Goal: Information Seeking & Learning: Learn about a topic

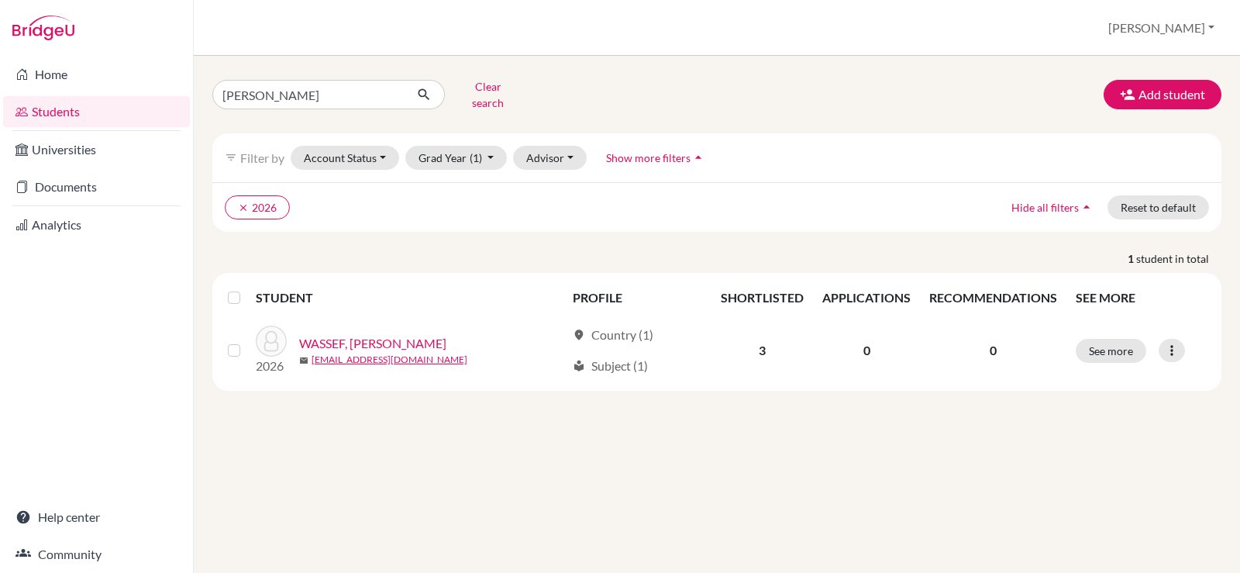
drag, startPoint x: 0, startPoint y: 0, endPoint x: 217, endPoint y: 84, distance: 232.9
click at [210, 91] on div "celeste Clear search" at bounding box center [373, 94] width 344 height 40
type input "seif"
click button "submit" at bounding box center [424, 94] width 41 height 29
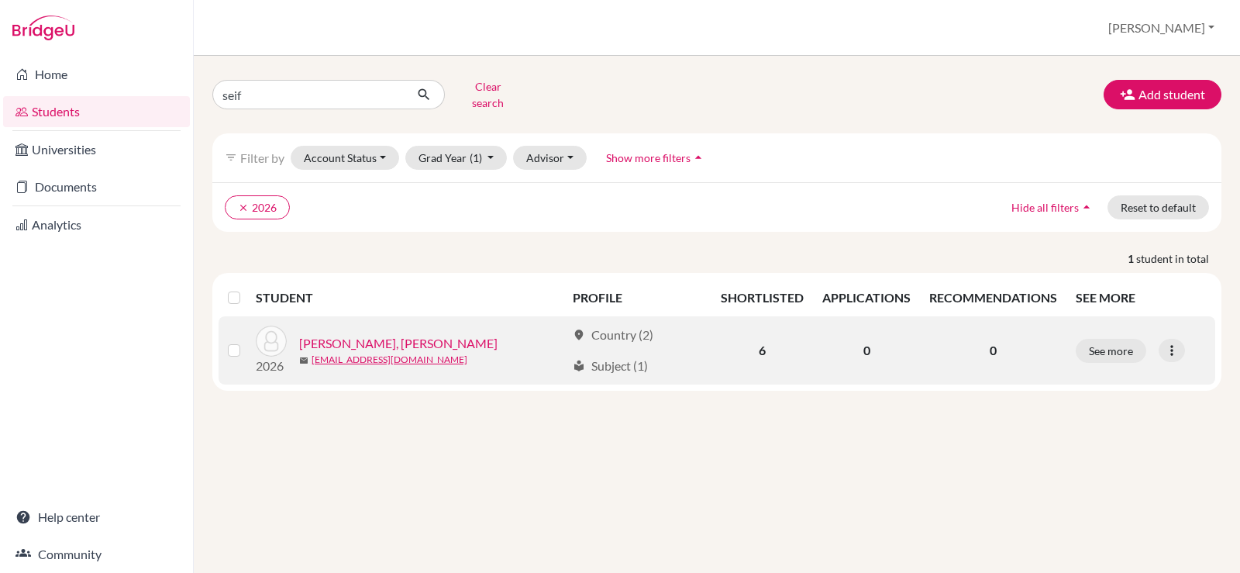
click at [419, 326] on div "2026 SAMAHA, Seif Mohamed mail ssamaha@students.cesegypt.com" at bounding box center [405, 351] width 322 height 50
click at [394, 334] on link "[PERSON_NAME], [PERSON_NAME]" at bounding box center [398, 343] width 198 height 19
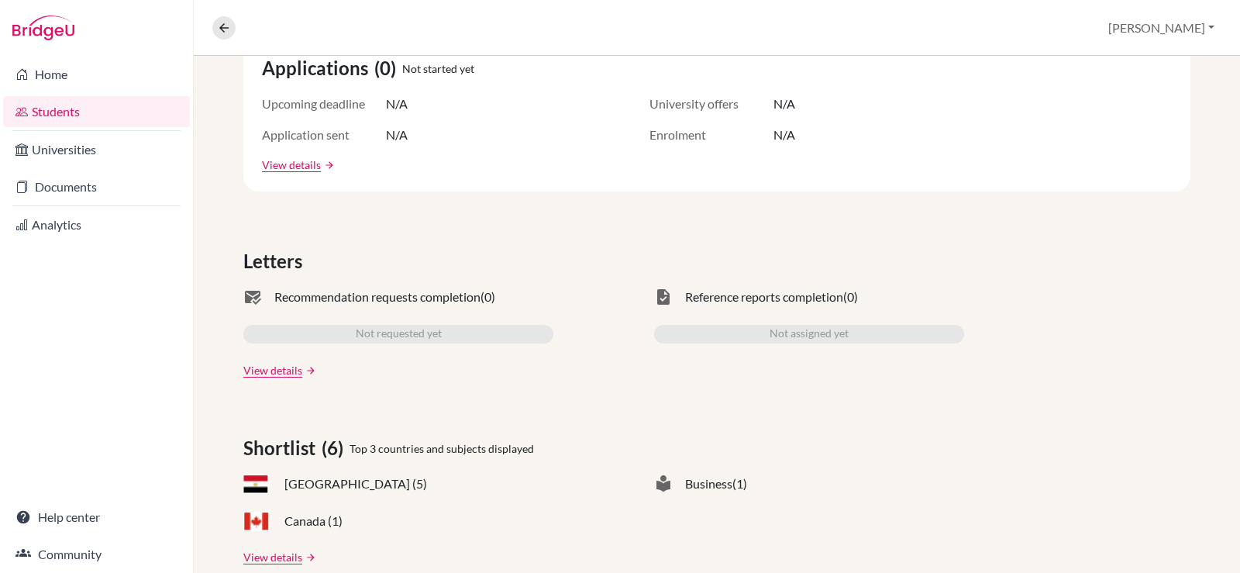
scroll to position [78, 0]
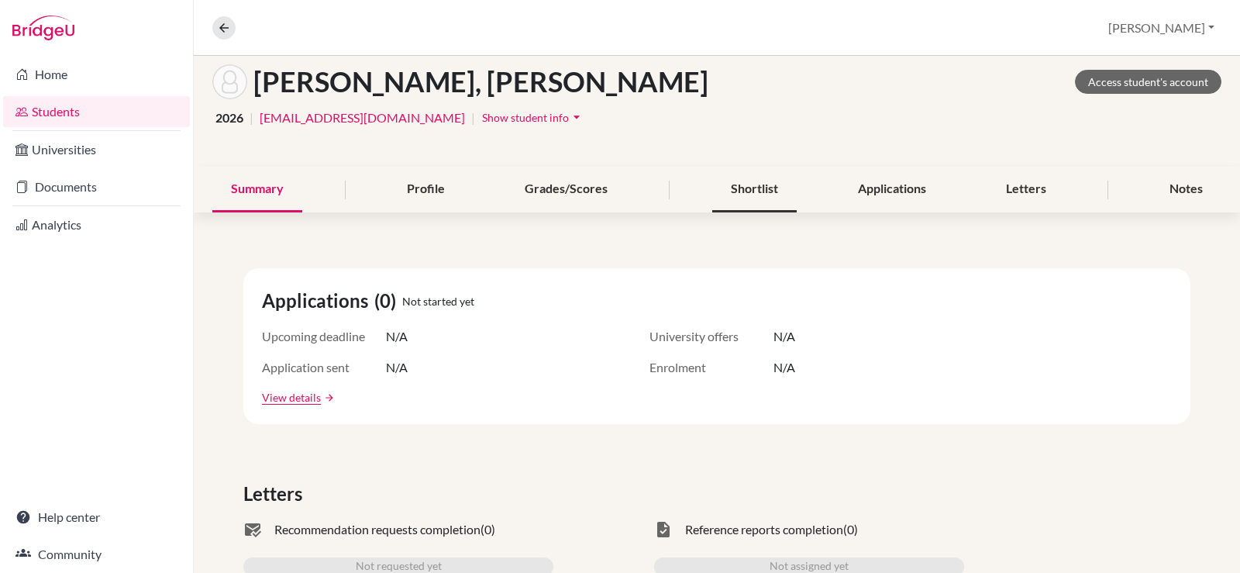
click at [753, 191] on div "Shortlist" at bounding box center [754, 190] width 84 height 46
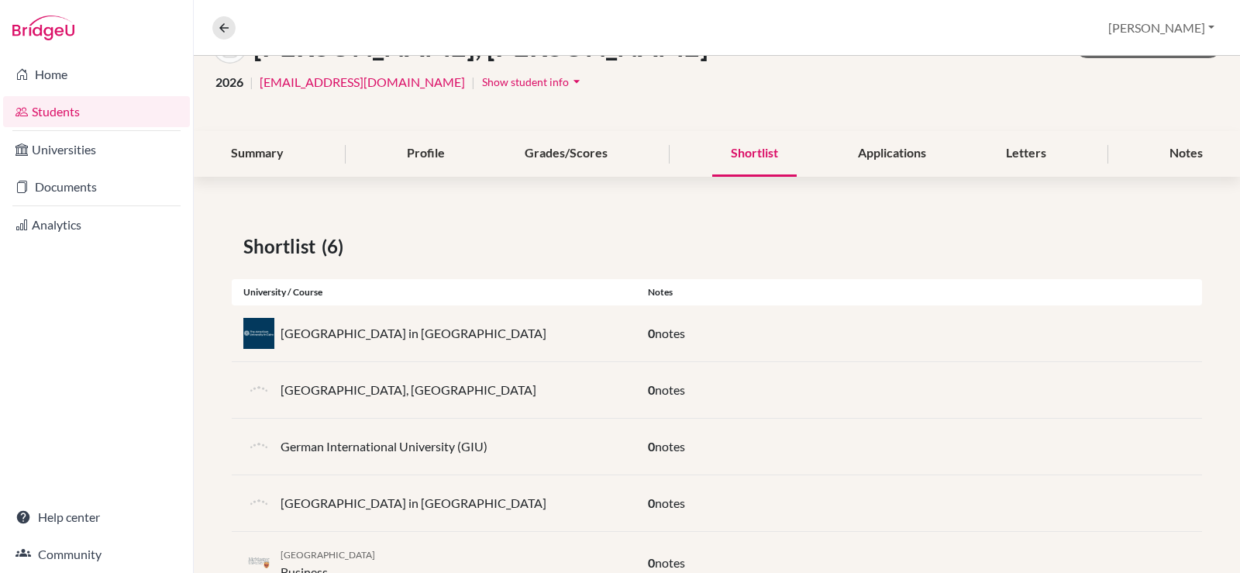
scroll to position [229, 0]
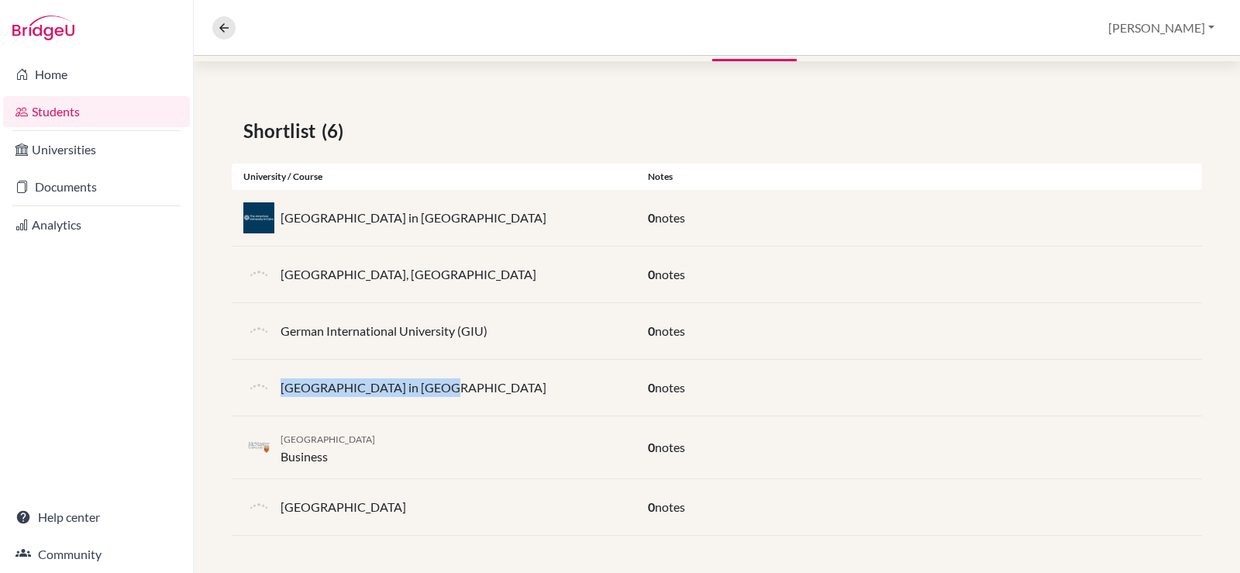
drag, startPoint x: 450, startPoint y: 378, endPoint x: 279, endPoint y: 391, distance: 171.8
click at [279, 391] on div "German University in Cairo" at bounding box center [434, 387] width 405 height 31
copy p "German University in Cairo"
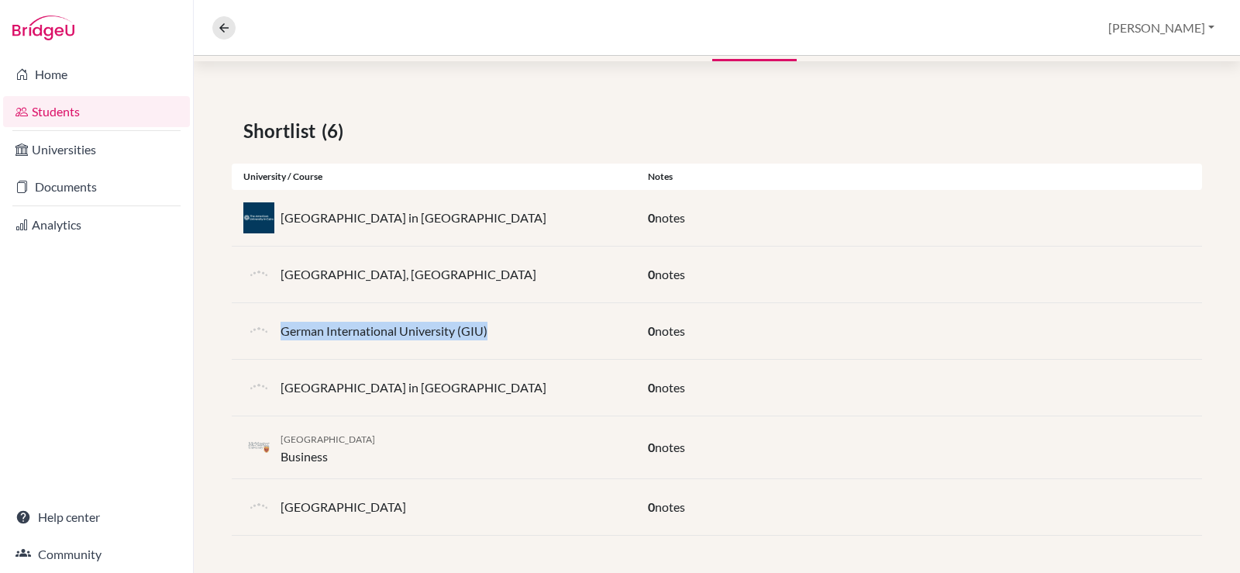
drag, startPoint x: 501, startPoint y: 329, endPoint x: 279, endPoint y: 328, distance: 221.7
click at [279, 328] on div "German International University (GIU)" at bounding box center [434, 330] width 405 height 31
copy p "German International University (GIU)"
click at [467, 269] on div "Coventry University, New Cairo" at bounding box center [434, 274] width 405 height 31
drag, startPoint x: 379, startPoint y: 436, endPoint x: 281, endPoint y: 437, distance: 97.7
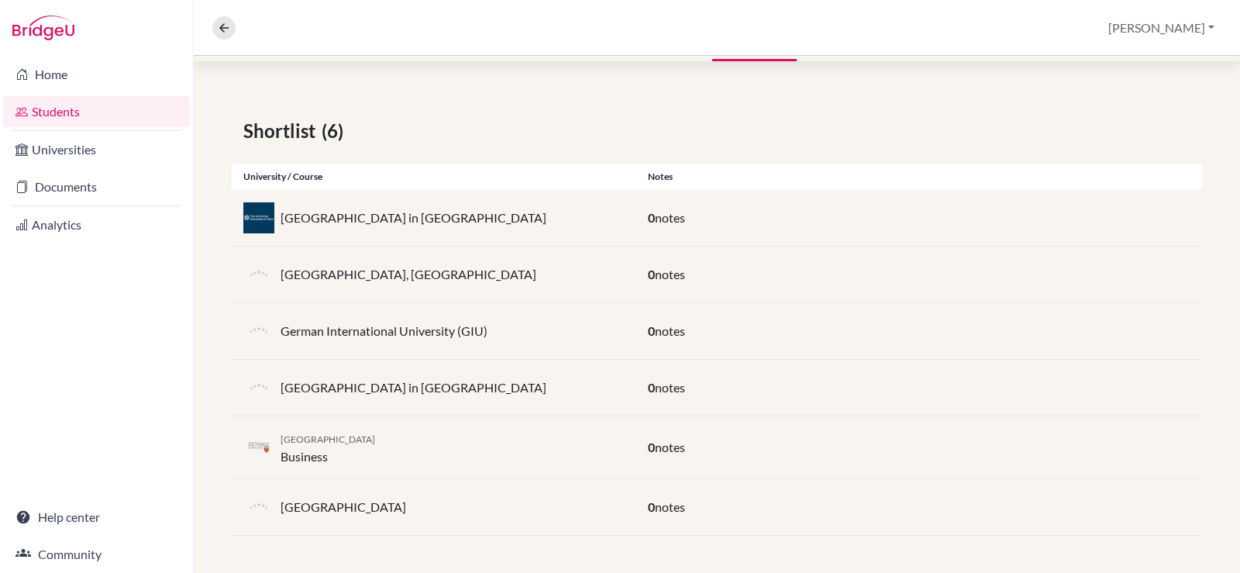
click at [281, 437] on div "McMaster University Business" at bounding box center [434, 447] width 405 height 37
copy span "McMaster University"
drag, startPoint x: 333, startPoint y: 457, endPoint x: 279, endPoint y: 465, distance: 54.8
click at [279, 465] on div "McMaster University Business" at bounding box center [434, 447] width 405 height 37
copy div "Business"
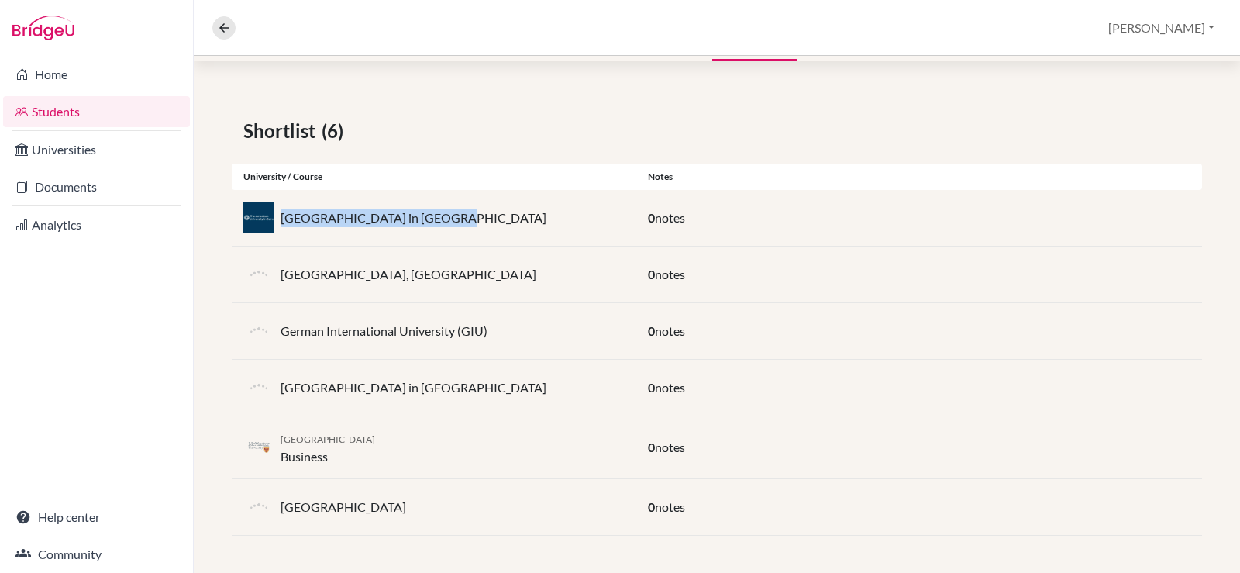
drag, startPoint x: 437, startPoint y: 221, endPoint x: 283, endPoint y: 215, distance: 154.4
click at [283, 215] on div "[GEOGRAPHIC_DATA] in [GEOGRAPHIC_DATA]" at bounding box center [434, 217] width 405 height 31
copy p "[GEOGRAPHIC_DATA] in [GEOGRAPHIC_DATA]"
drag, startPoint x: 884, startPoint y: 536, endPoint x: 877, endPoint y: 527, distance: 11.2
click at [883, 537] on div "Shortlist (6) University / Course Notes American University in Cairo 0 notes Co…" at bounding box center [717, 326] width 1046 height 493
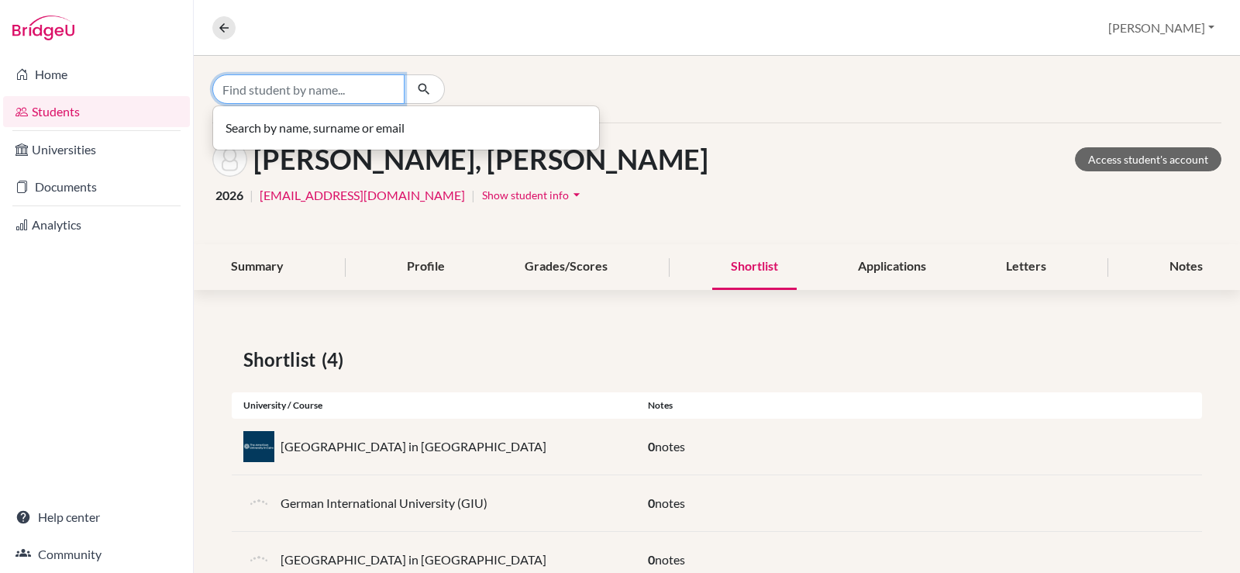
click at [246, 93] on input "Find student by name..." at bounding box center [308, 88] width 192 height 29
type input "ashraf"
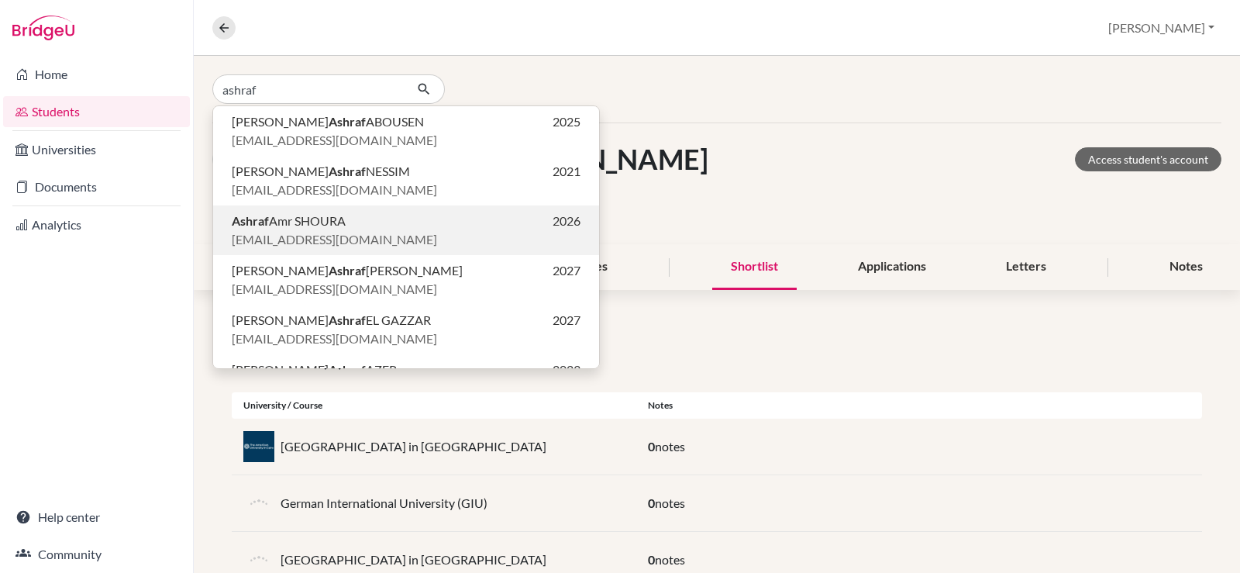
click at [306, 236] on span "ashoura@students.cesegypt.com" at bounding box center [334, 239] width 205 height 19
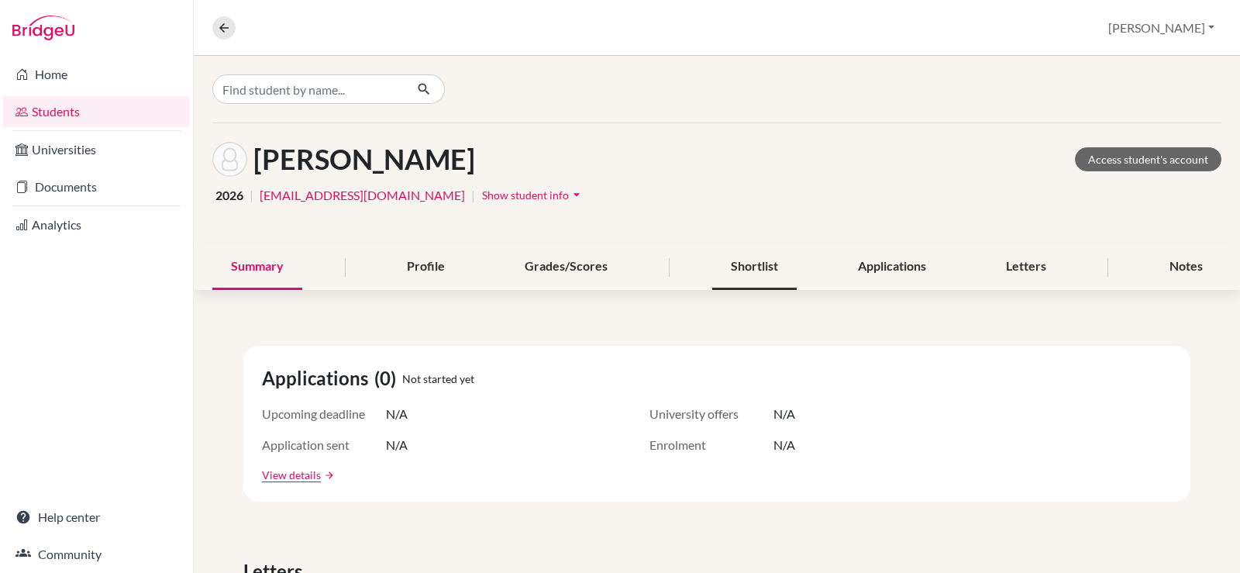
click at [757, 264] on div "Shortlist" at bounding box center [754, 267] width 84 height 46
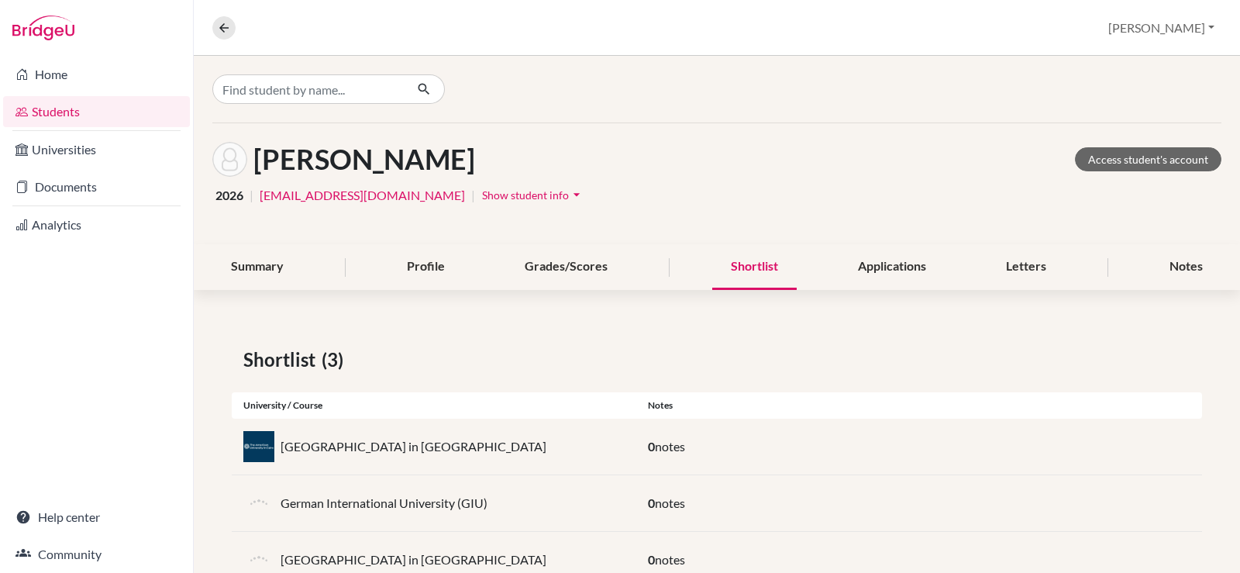
scroll to position [53, 0]
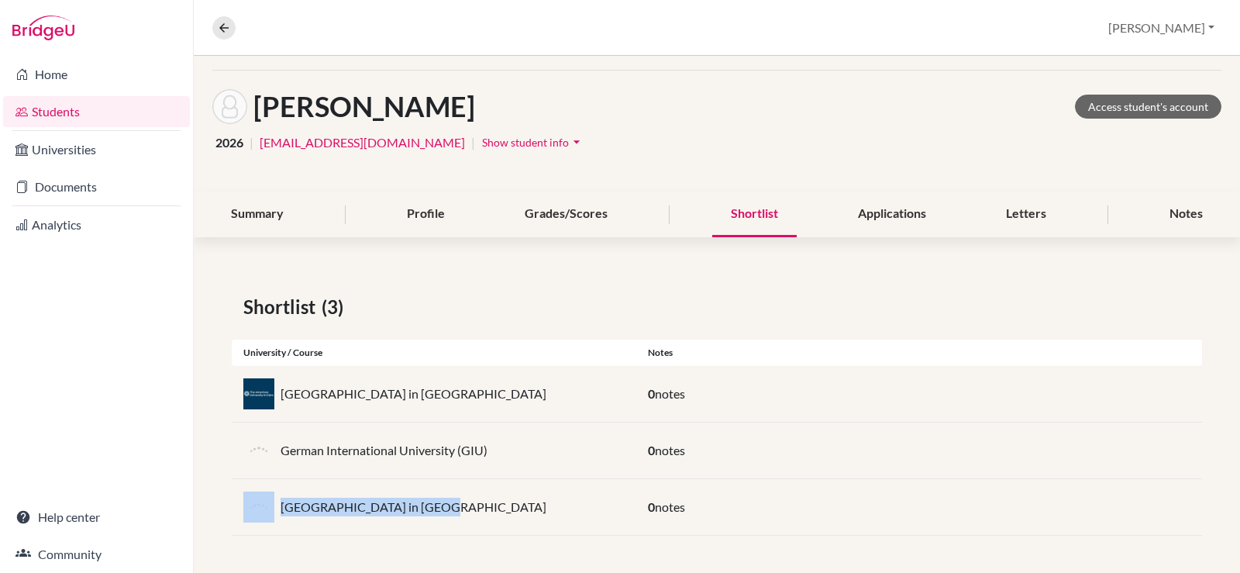
drag, startPoint x: 432, startPoint y: 502, endPoint x: 272, endPoint y: 515, distance: 160.2
click at [272, 515] on div "German University in Cairo" at bounding box center [434, 506] width 405 height 31
copy div "German University in Cairo"
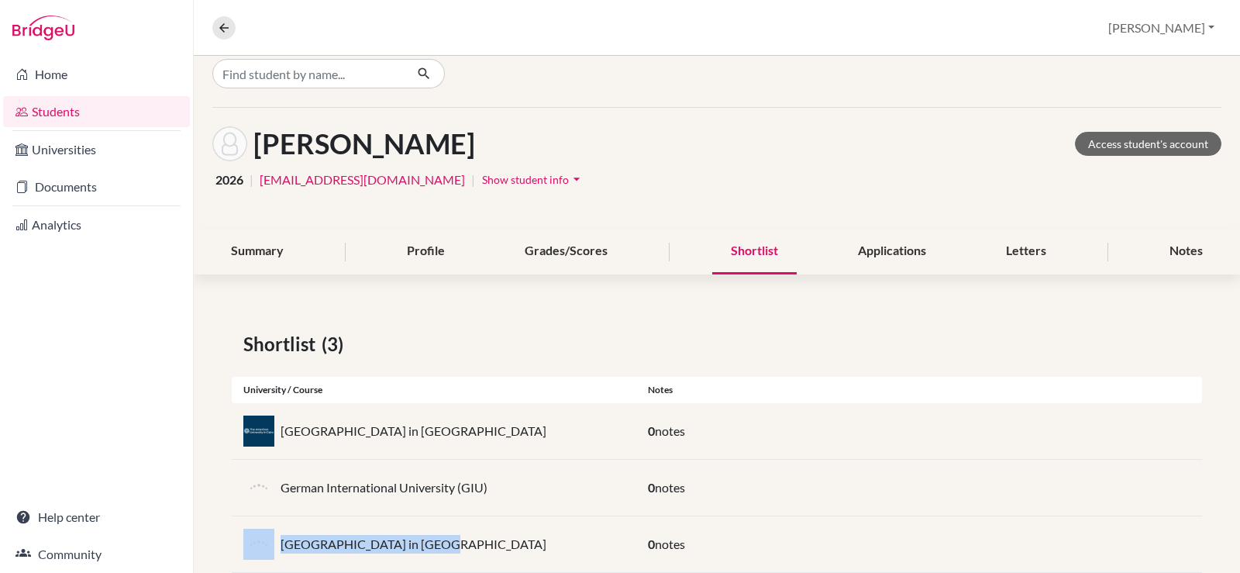
scroll to position [0, 0]
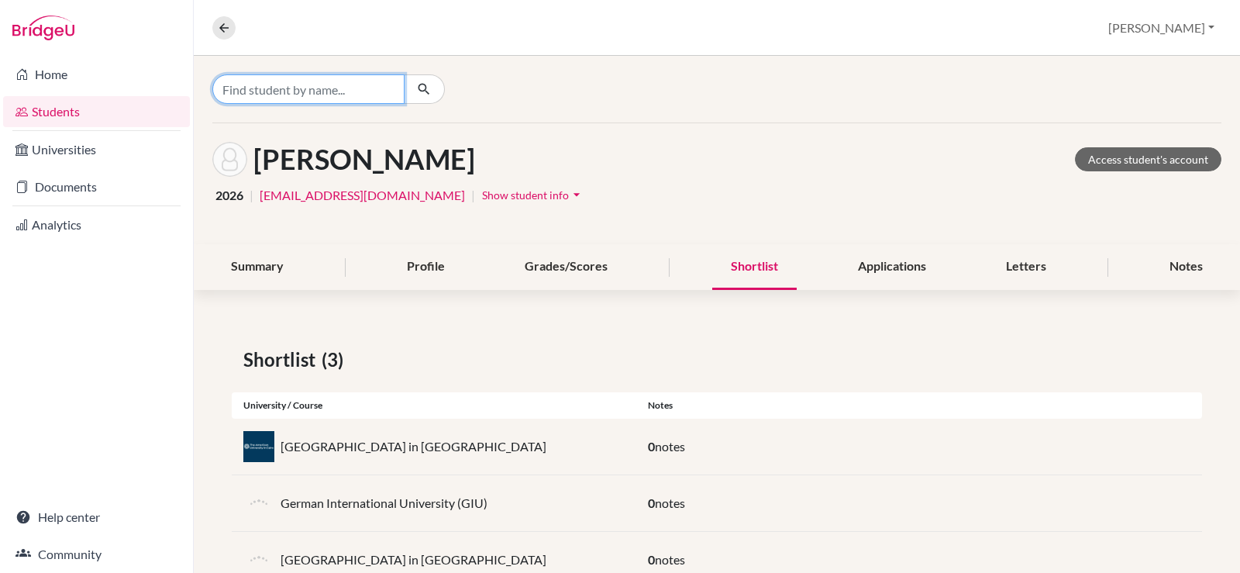
click at [282, 98] on input "Find student by name..." at bounding box center [308, 88] width 192 height 29
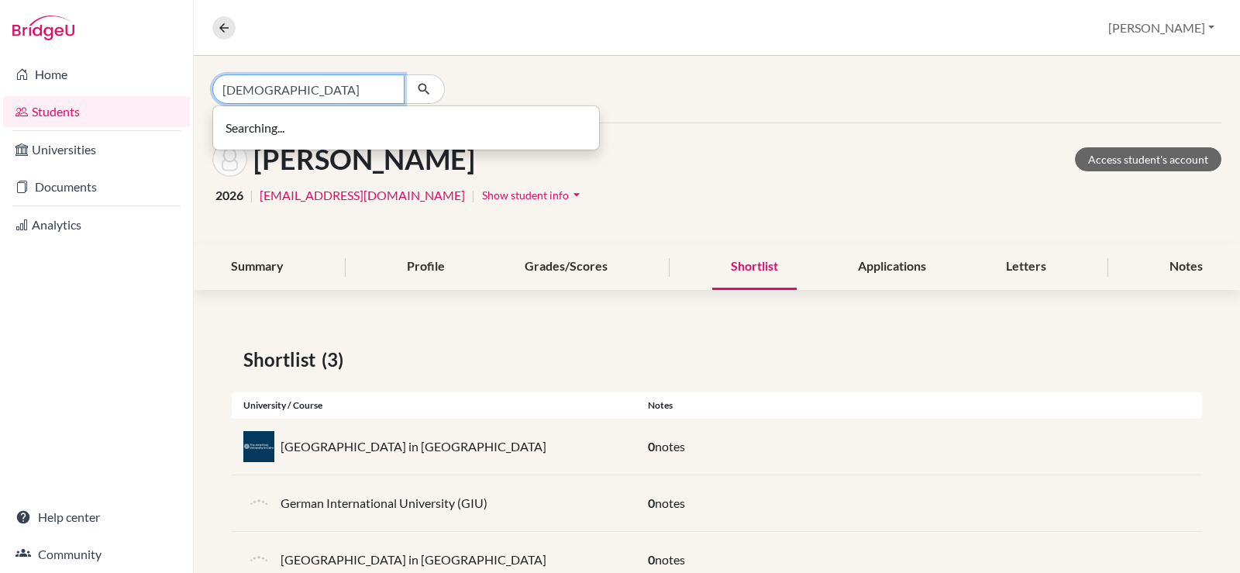
type input "[DEMOGRAPHIC_DATA]"
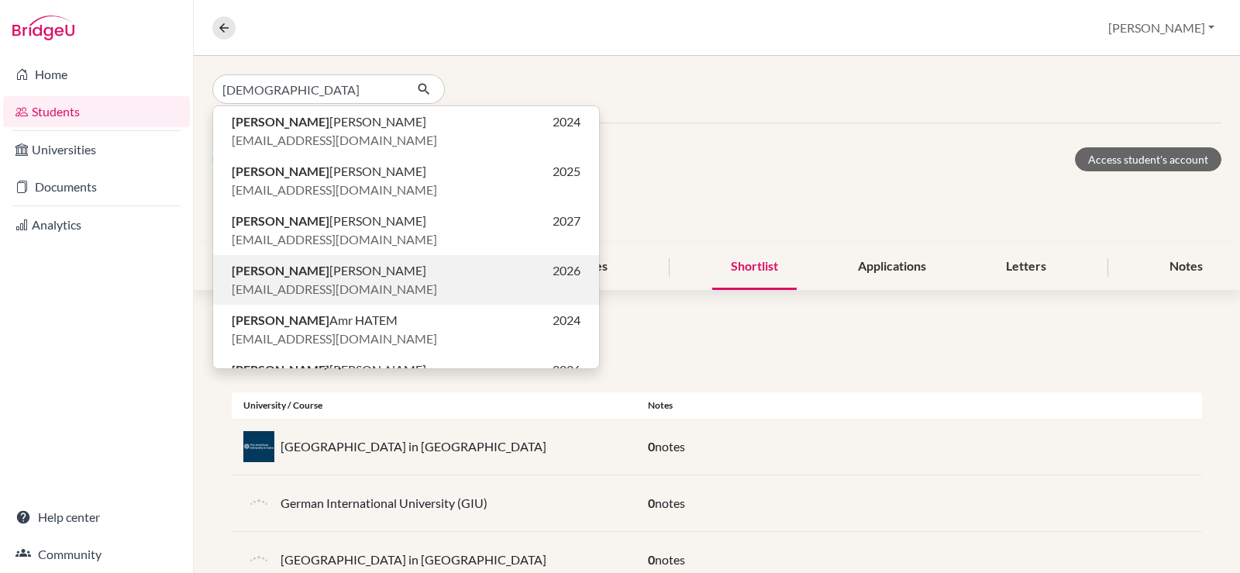
click at [324, 274] on span "Farida Ahmed YOUSSEF" at bounding box center [329, 270] width 195 height 19
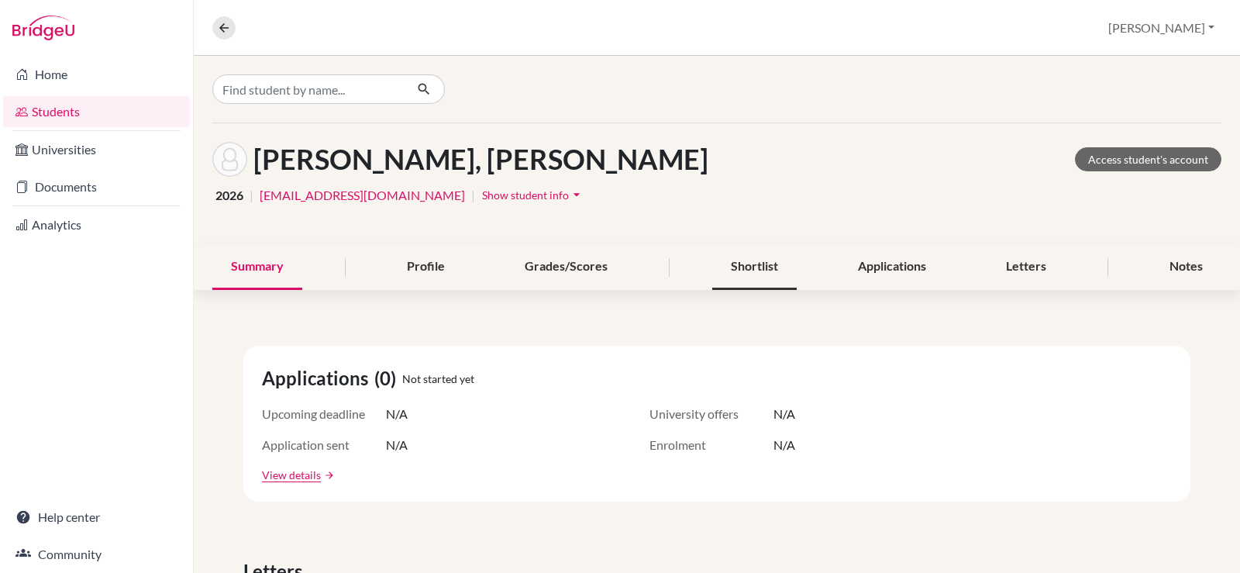
click at [738, 267] on div "Shortlist" at bounding box center [754, 267] width 84 height 46
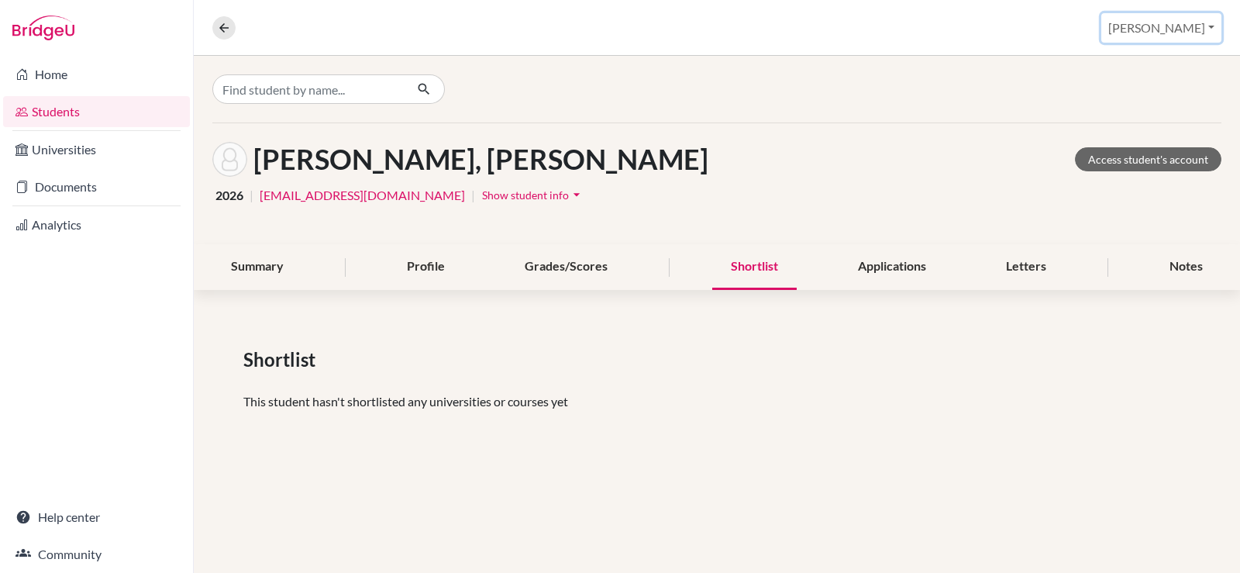
click at [1196, 28] on button "[PERSON_NAME]" at bounding box center [1162, 27] width 120 height 29
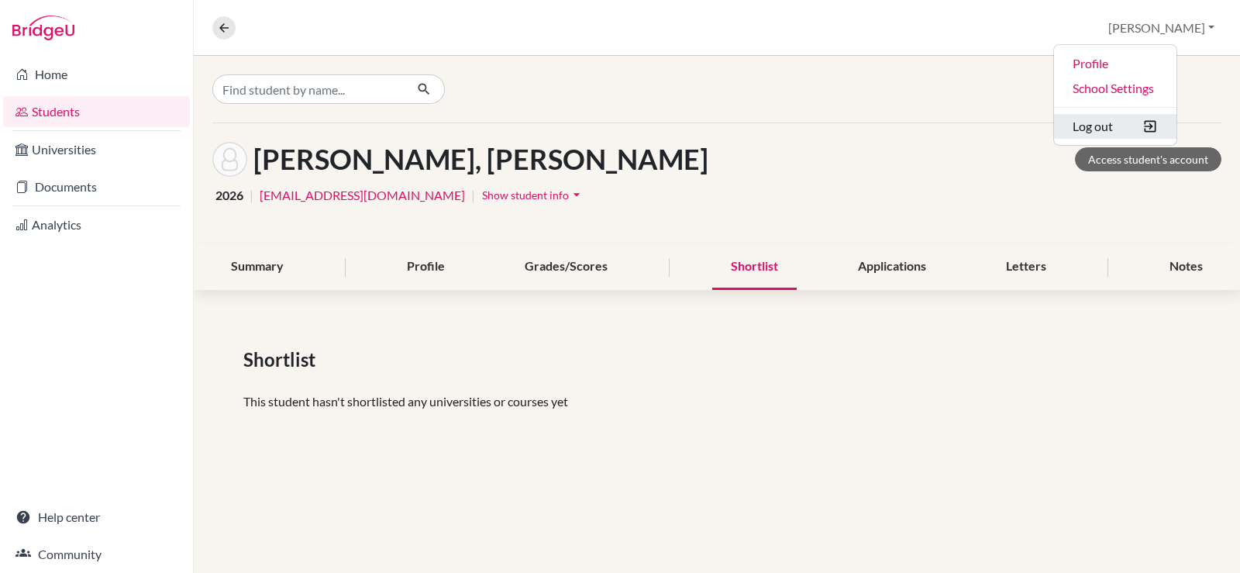
click at [1160, 125] on button "Log out" at bounding box center [1115, 126] width 122 height 25
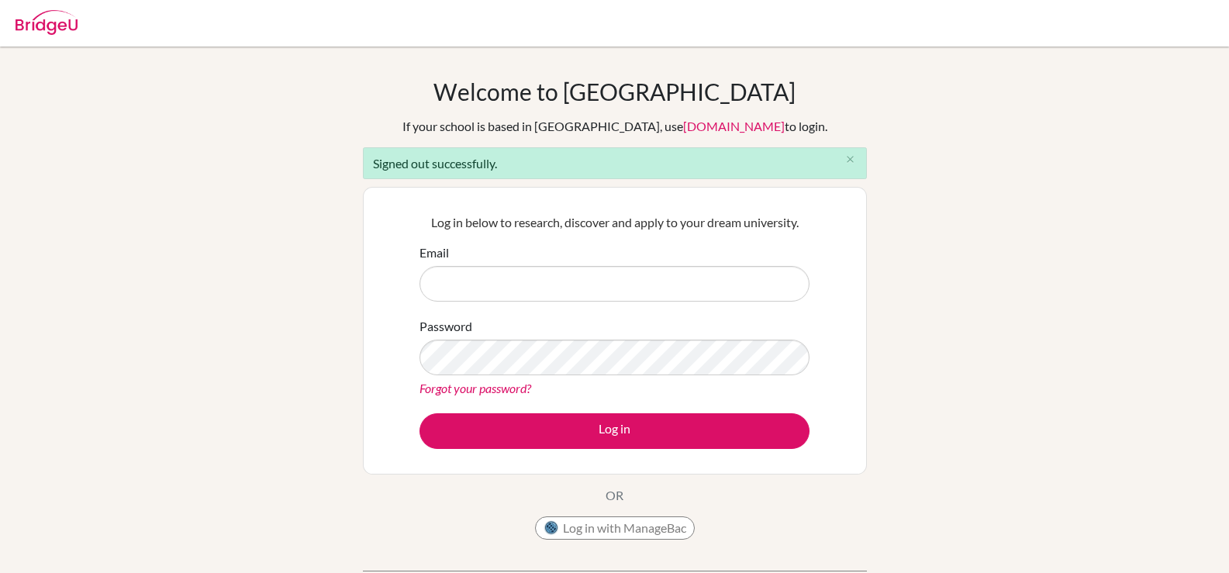
type input "f"
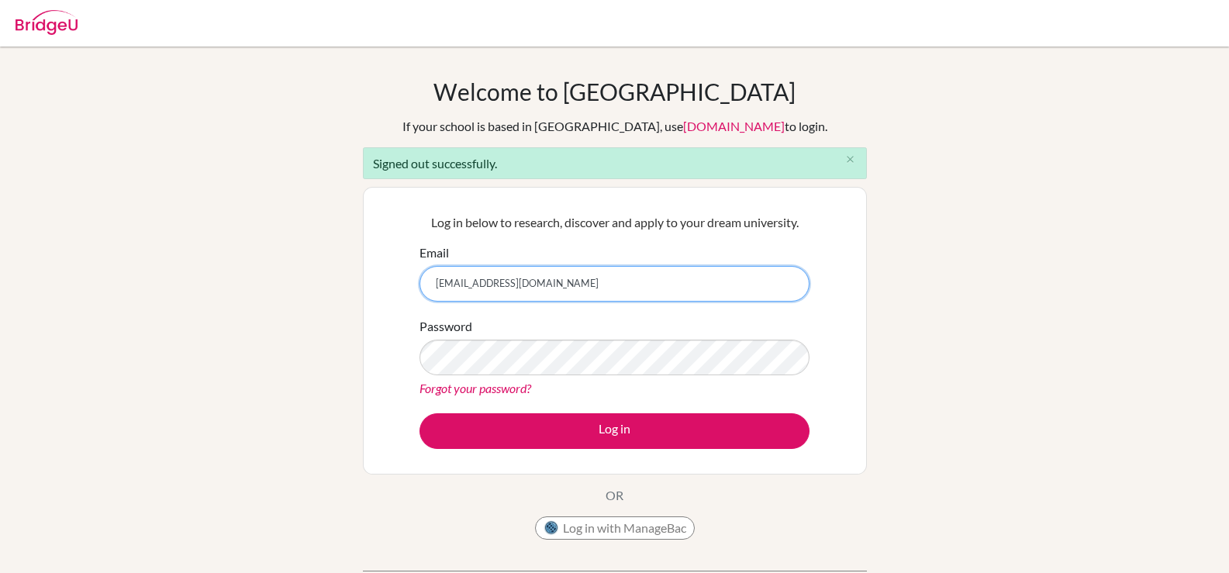
type input "[EMAIL_ADDRESS][DOMAIN_NAME]"
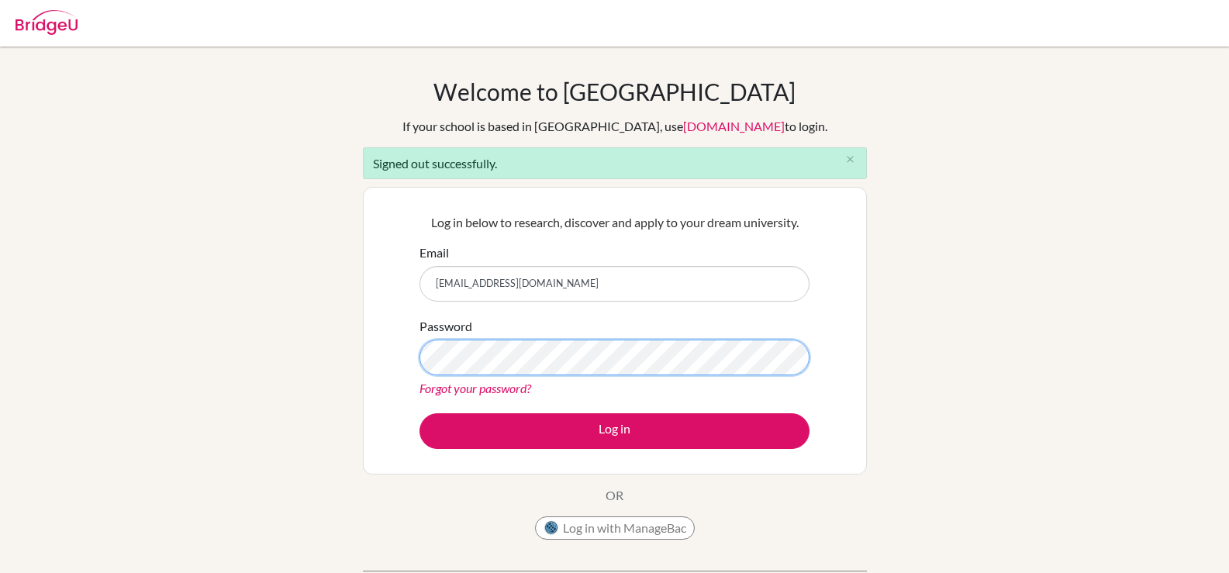
click at [419, 413] on button "Log in" at bounding box center [614, 431] width 390 height 36
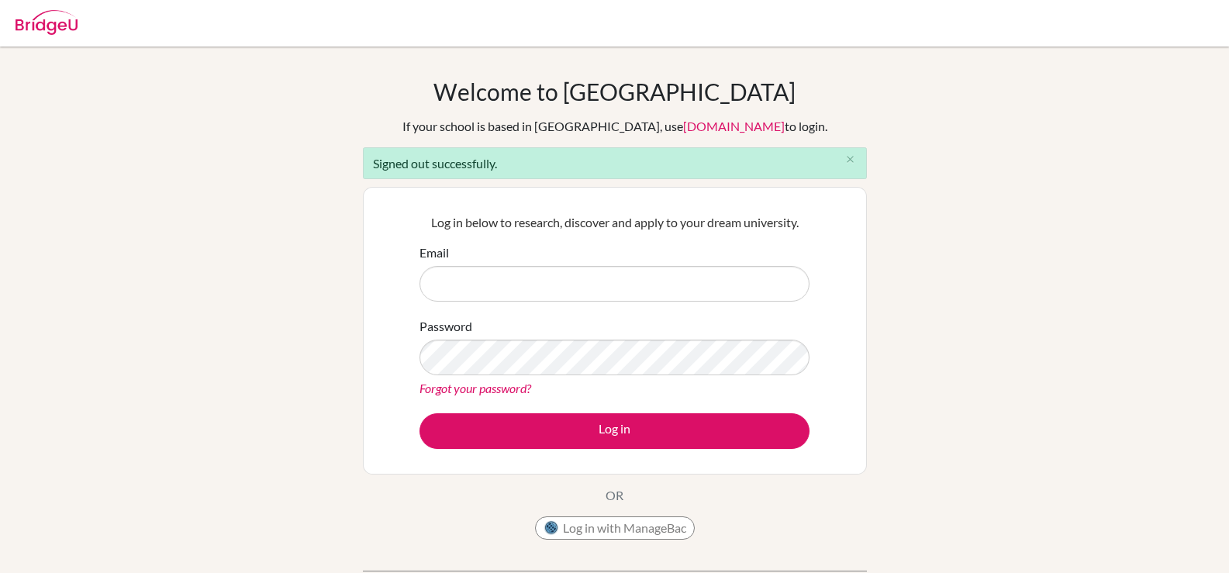
click at [522, 285] on input "Email" at bounding box center [614, 284] width 390 height 36
type input "celsanady@cesegypt.com"
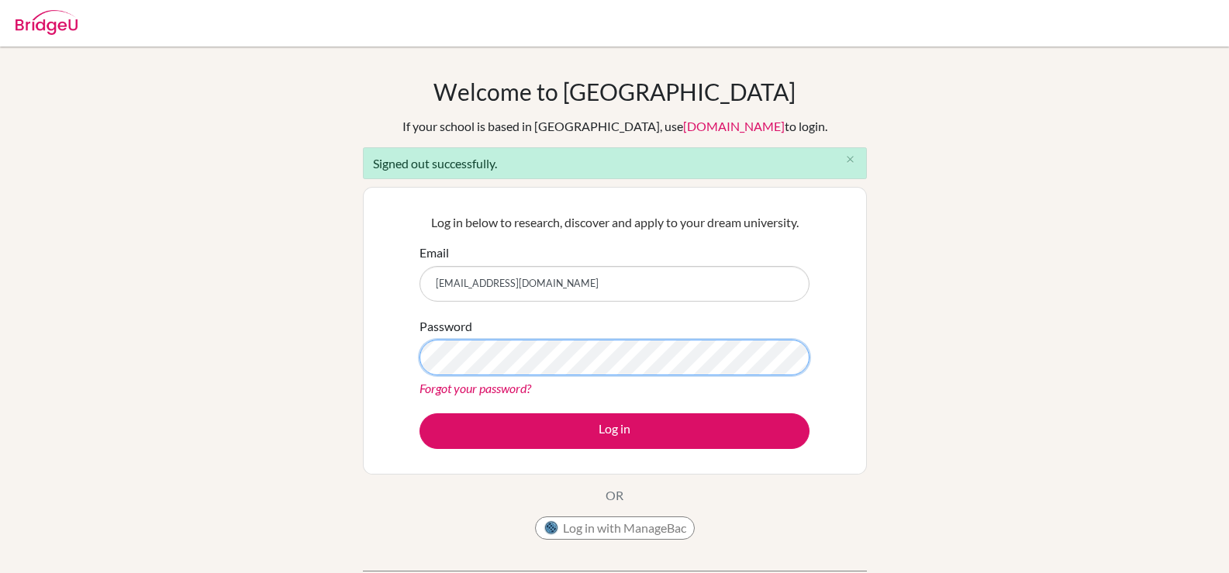
click at [419, 413] on button "Log in" at bounding box center [614, 431] width 390 height 36
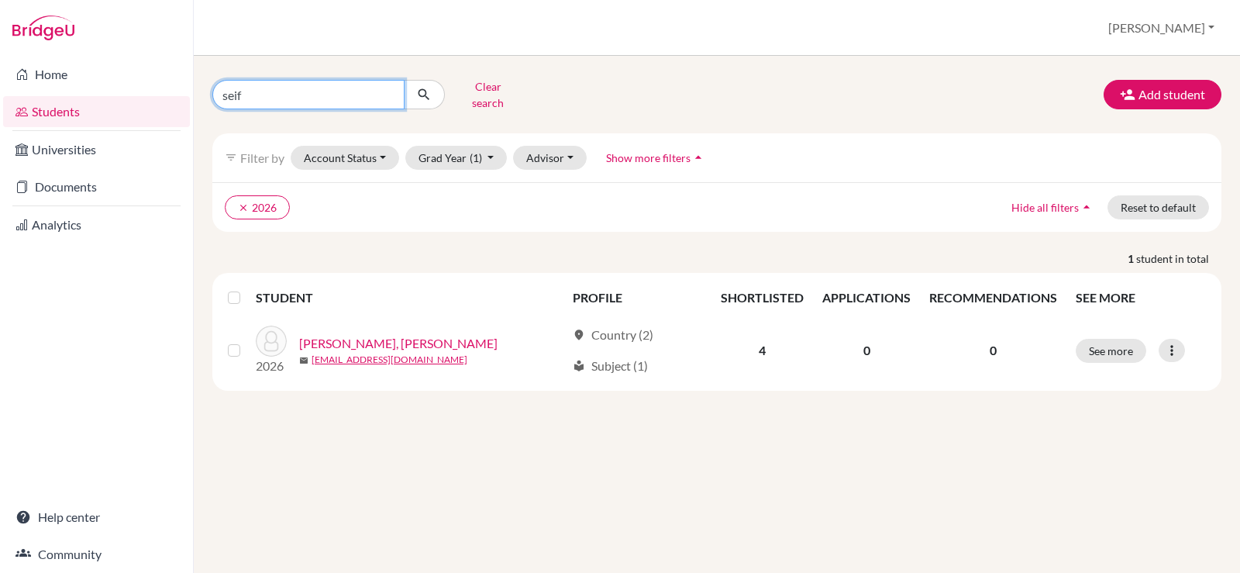
drag, startPoint x: 350, startPoint y: 88, endPoint x: 202, endPoint y: 70, distance: 149.2
click at [204, 85] on div "seif Clear search" at bounding box center [373, 94] width 344 height 40
type input "[DEMOGRAPHIC_DATA]"
click button "submit" at bounding box center [424, 94] width 41 height 29
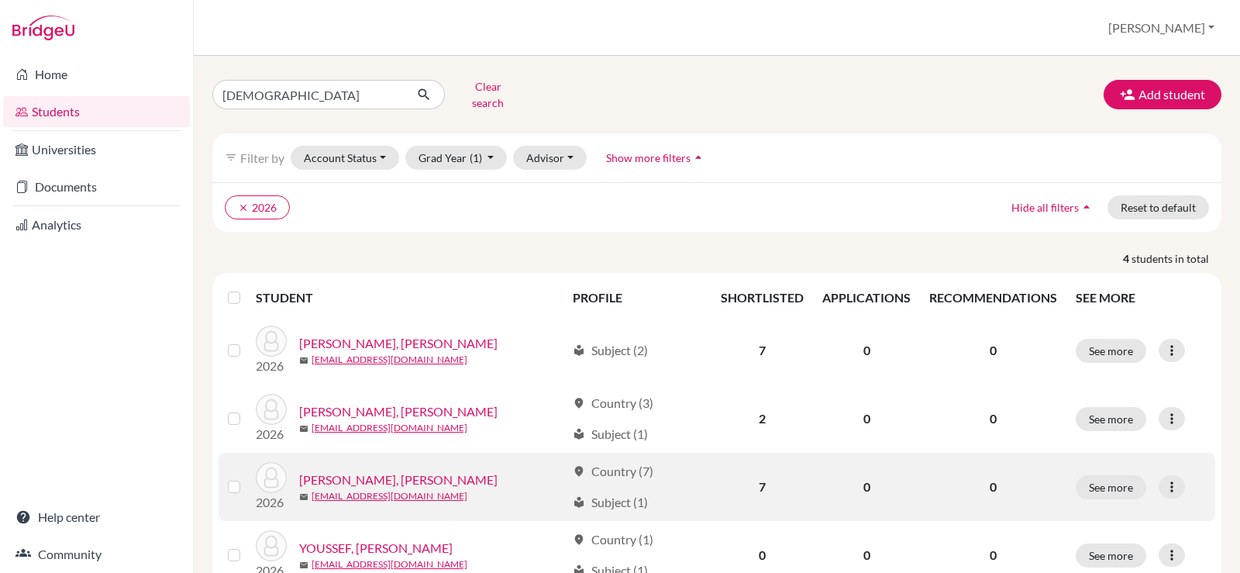
click at [426, 471] on link "[PERSON_NAME], [PERSON_NAME]" at bounding box center [398, 480] width 198 height 19
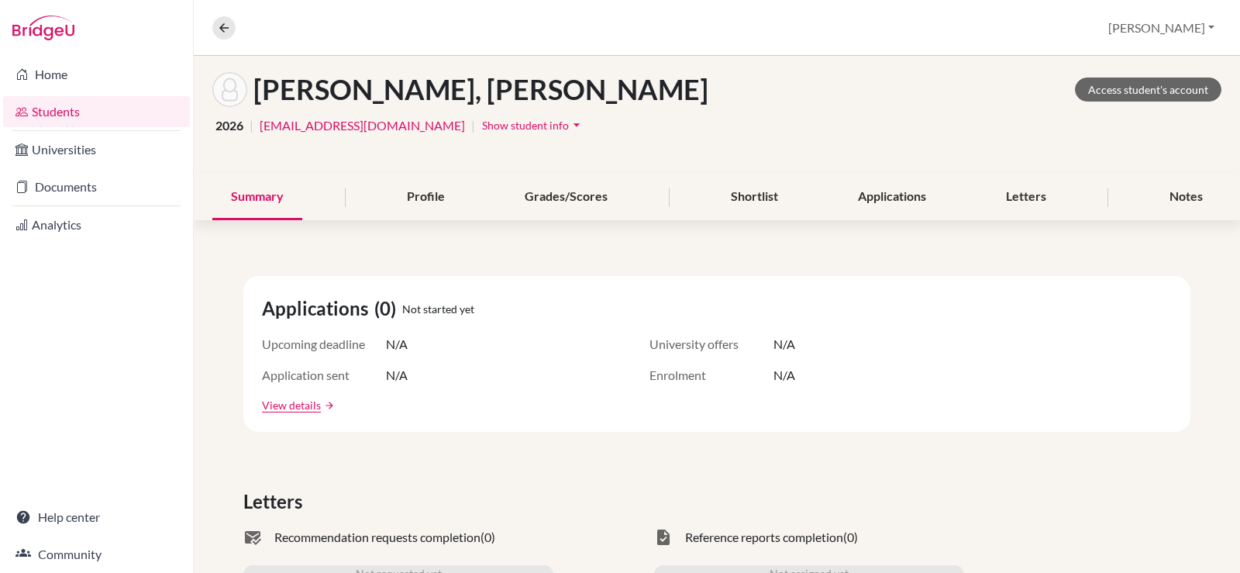
scroll to position [155, 0]
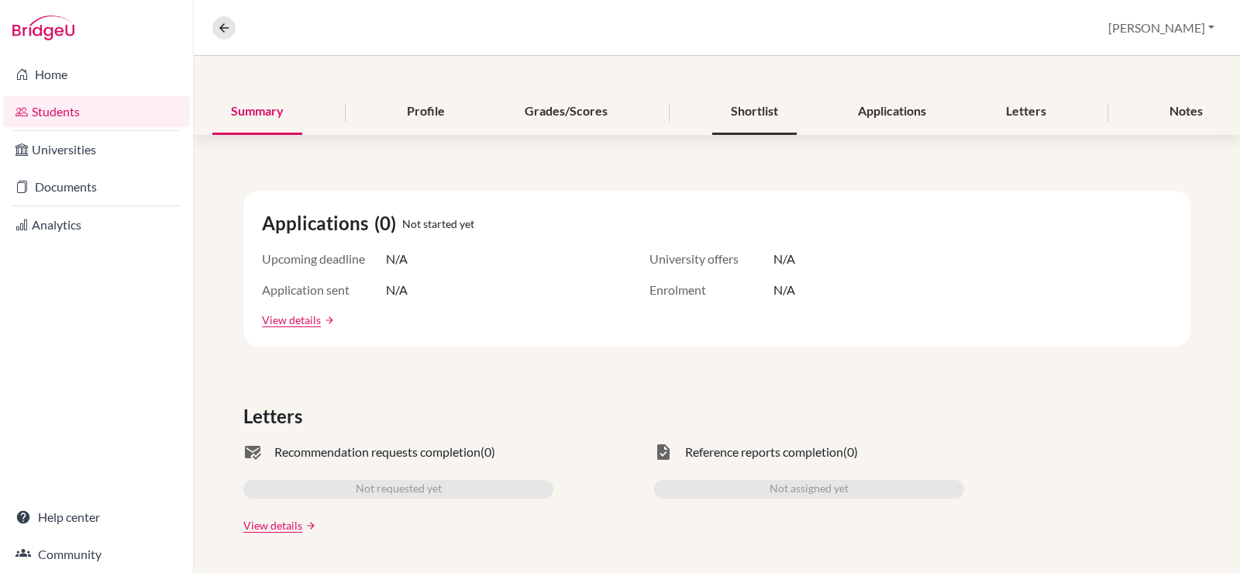
click at [772, 106] on div "Shortlist" at bounding box center [754, 112] width 84 height 46
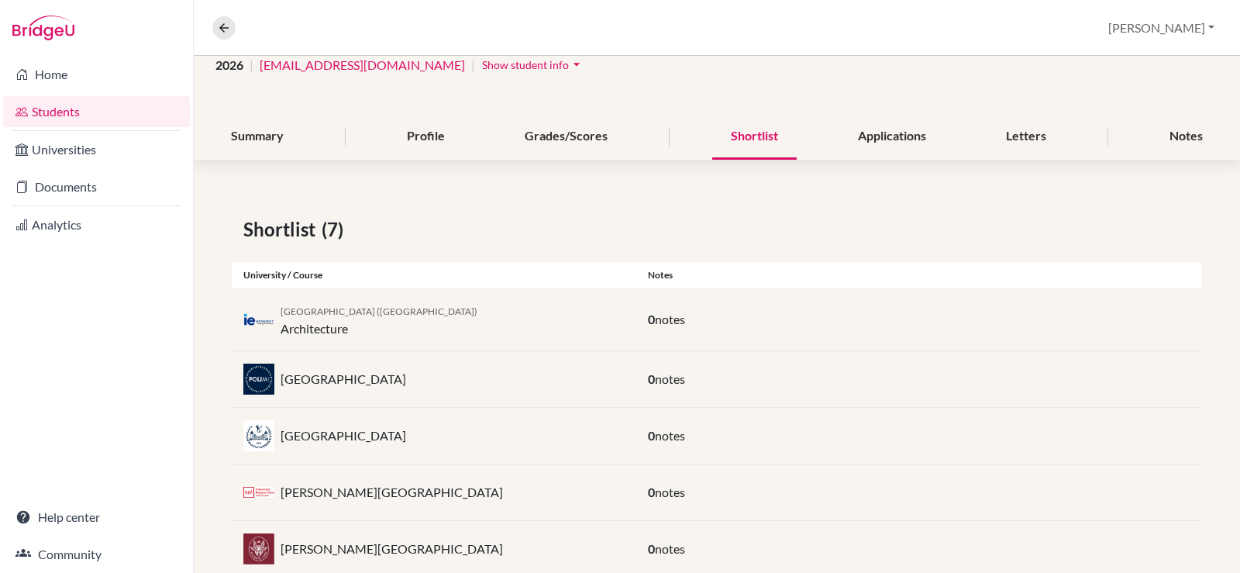
scroll to position [208, 0]
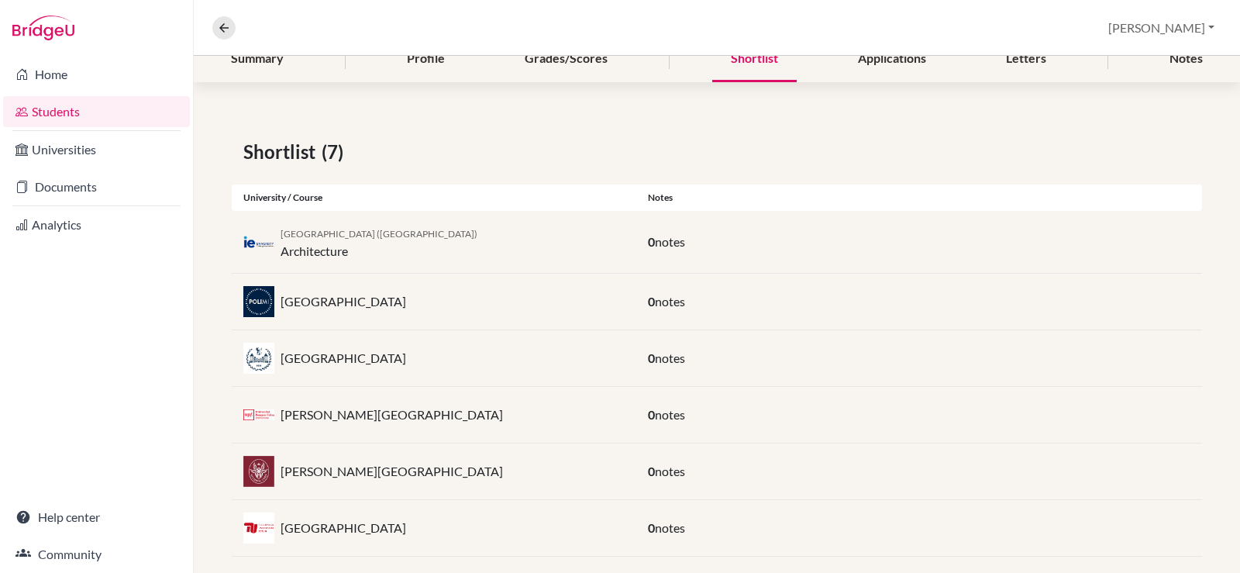
drag, startPoint x: 473, startPoint y: 304, endPoint x: 279, endPoint y: 305, distance: 193.8
click at [279, 305] on div "[GEOGRAPHIC_DATA]" at bounding box center [434, 301] width 405 height 31
copy p "[GEOGRAPHIC_DATA]"
drag, startPoint x: 453, startPoint y: 357, endPoint x: 281, endPoint y: 363, distance: 172.2
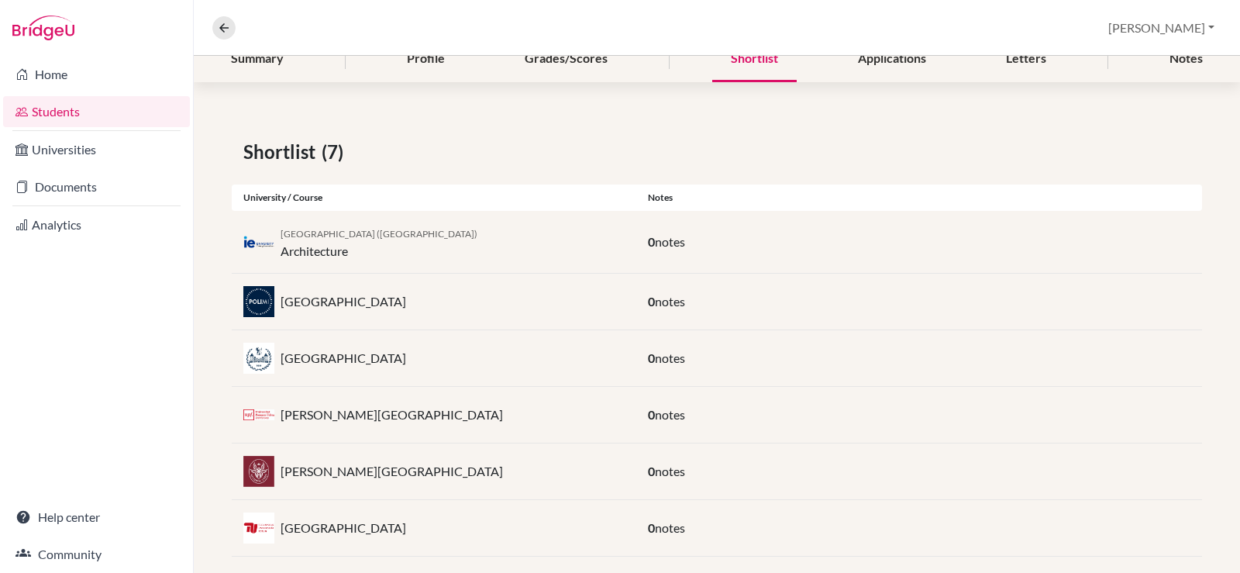
click at [281, 363] on div "[GEOGRAPHIC_DATA]" at bounding box center [434, 358] width 405 height 31
copy p "[GEOGRAPHIC_DATA]"
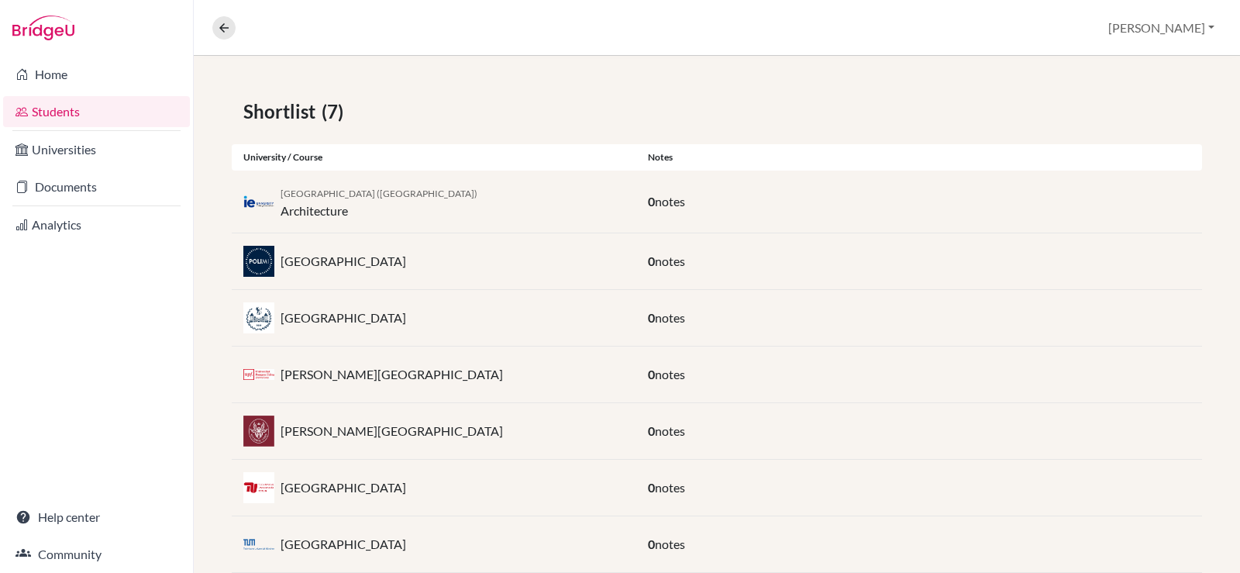
scroll to position [285, 0]
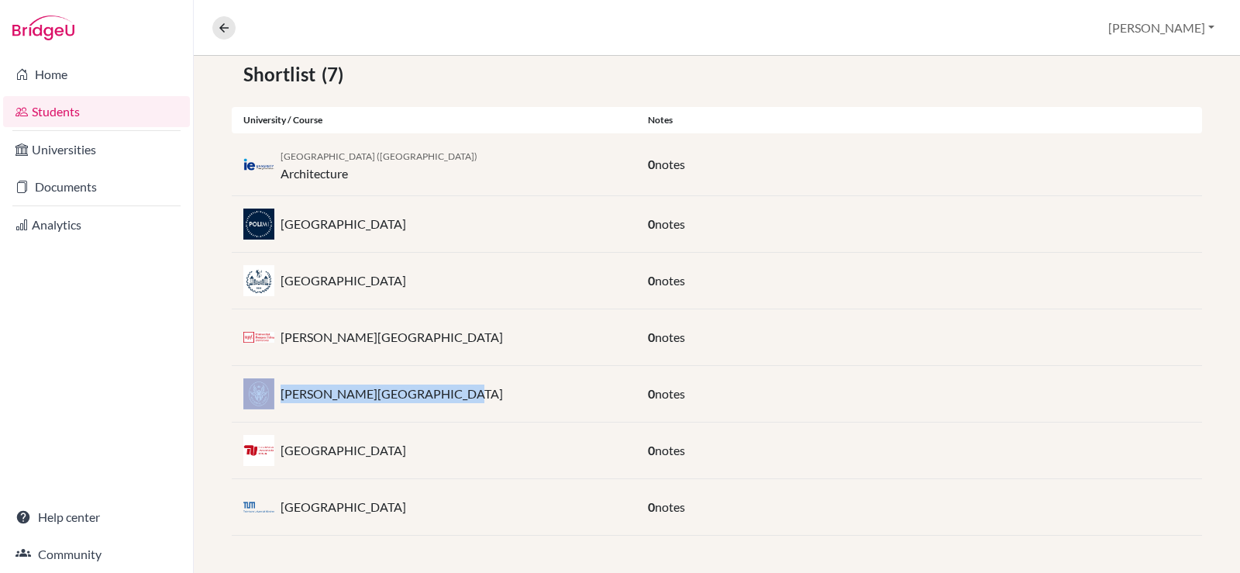
drag, startPoint x: 456, startPoint y: 398, endPoint x: 277, endPoint y: 398, distance: 179.1
click at [277, 398] on div "[PERSON_NAME][GEOGRAPHIC_DATA]" at bounding box center [434, 393] width 405 height 31
copy div "[PERSON_NAME][GEOGRAPHIC_DATA]"
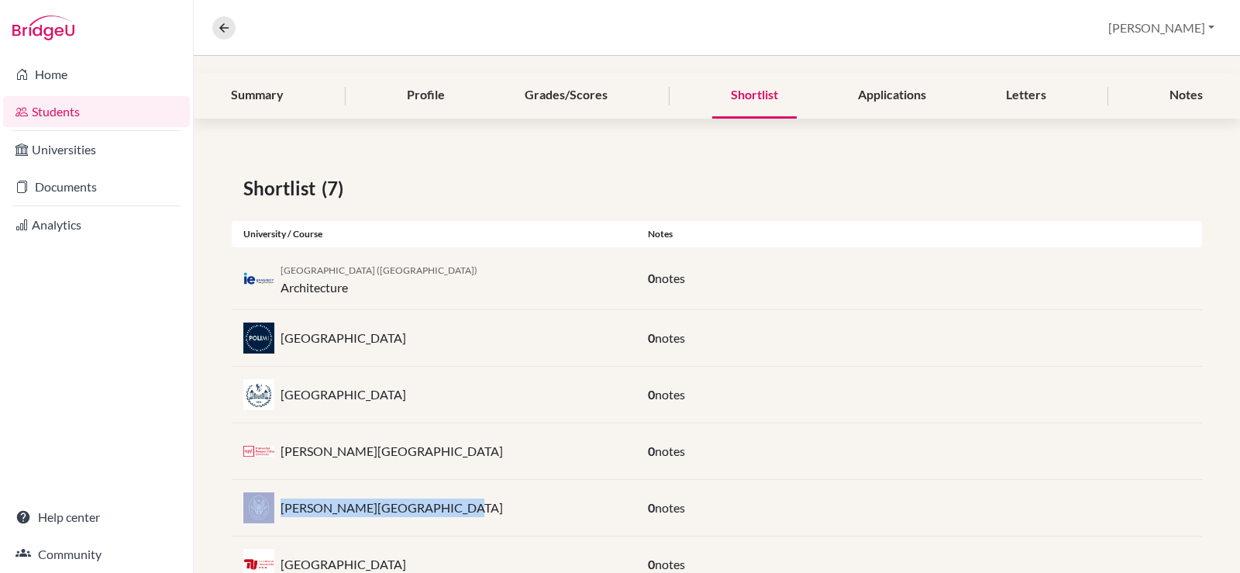
scroll to position [208, 0]
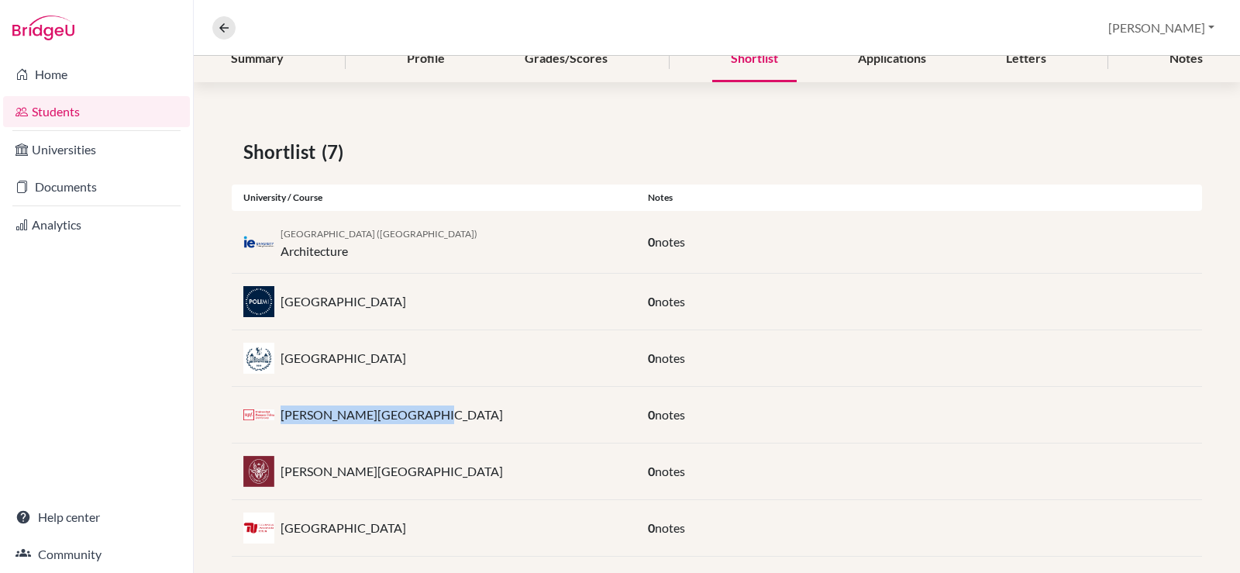
drag, startPoint x: 430, startPoint y: 416, endPoint x: 284, endPoint y: 430, distance: 147.2
click at [284, 430] on div "[PERSON_NAME] University 0 notes" at bounding box center [717, 415] width 971 height 57
copy p "[PERSON_NAME][GEOGRAPHIC_DATA]"
click at [395, 243] on div "IE University (Madrid) Architecture" at bounding box center [434, 241] width 405 height 37
drag, startPoint x: 285, startPoint y: 217, endPoint x: 282, endPoint y: 226, distance: 9.8
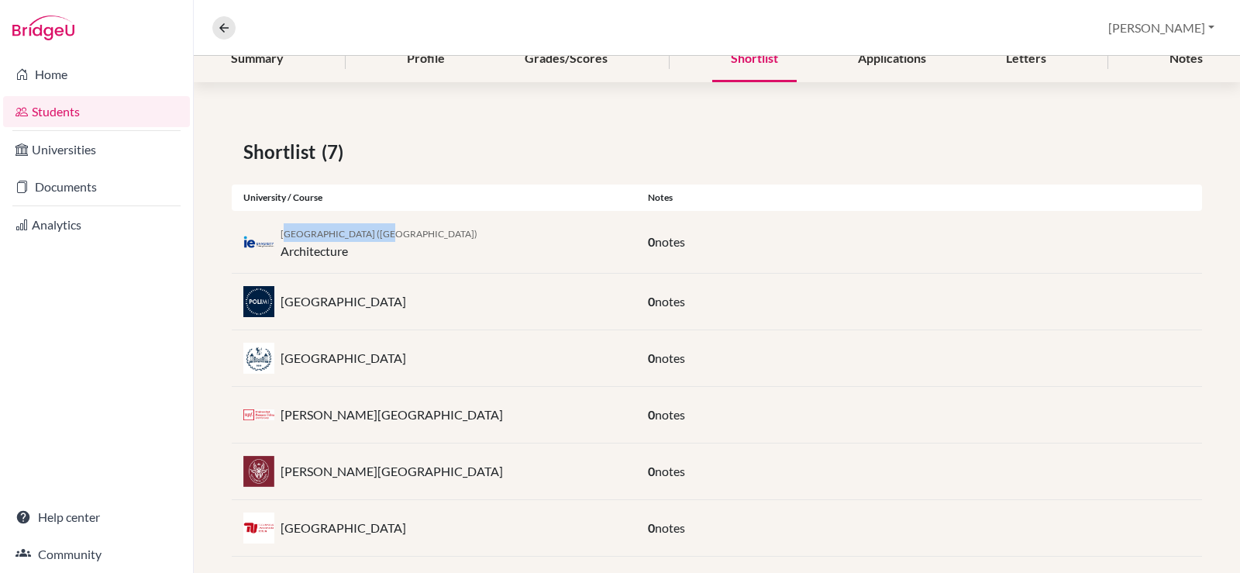
click at [282, 226] on div "IE University (Madrid) Architecture" at bounding box center [434, 241] width 405 height 37
copy span "E University (Madrid)"
click at [424, 241] on div "IE University (Madrid) Architecture" at bounding box center [434, 241] width 405 height 37
drag, startPoint x: 417, startPoint y: 234, endPoint x: 264, endPoint y: 222, distance: 153.9
click at [264, 222] on div "IE University (Madrid) Architecture 0 notes" at bounding box center [717, 242] width 971 height 63
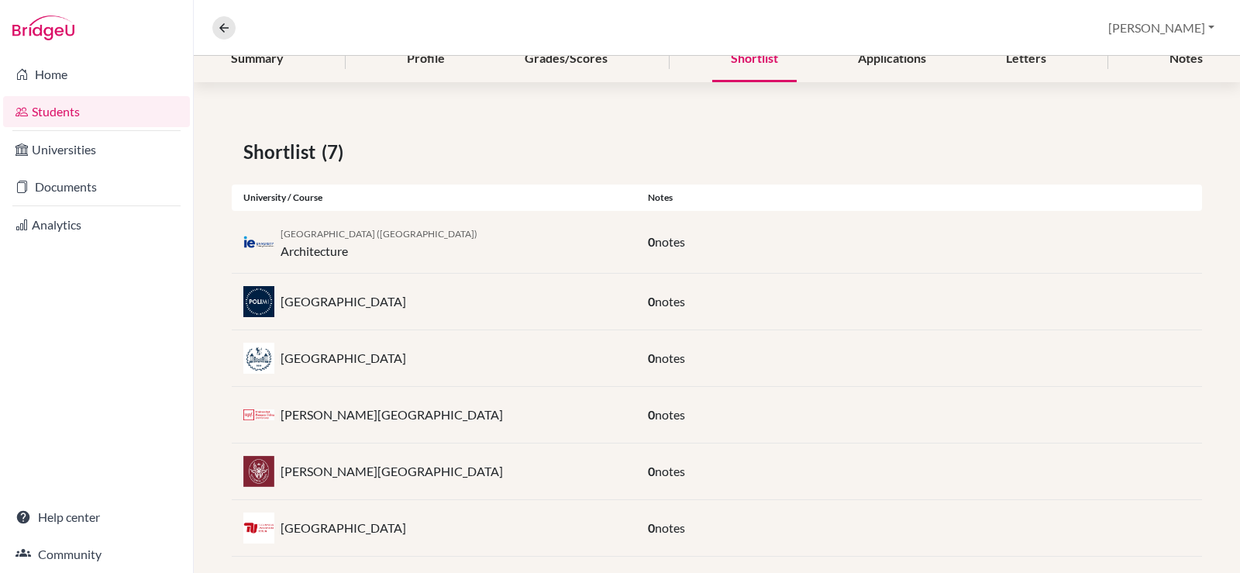
click at [405, 255] on div "IE University (Madrid) Architecture" at bounding box center [434, 241] width 405 height 37
drag, startPoint x: 383, startPoint y: 237, endPoint x: 343, endPoint y: 243, distance: 40.8
click at [279, 231] on div "IE University (Madrid) Architecture" at bounding box center [434, 241] width 405 height 37
copy span "IE University (Madrid)"
drag, startPoint x: 372, startPoint y: 254, endPoint x: 278, endPoint y: 260, distance: 94.7
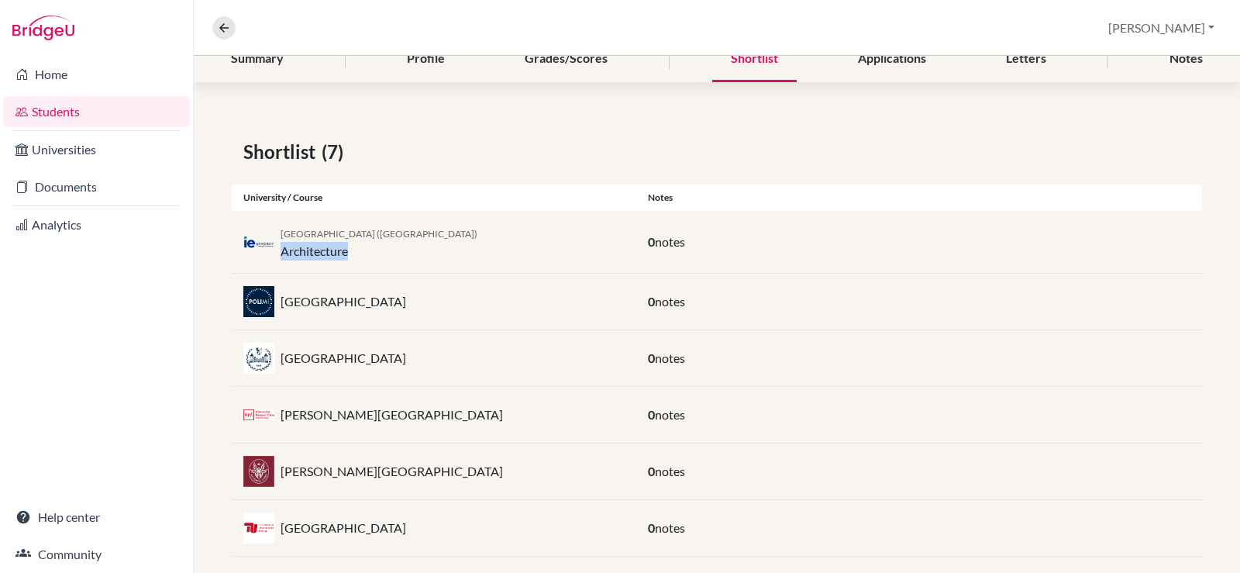
click at [278, 260] on div "IE University (Madrid) Architecture" at bounding box center [434, 241] width 405 height 37
copy div "Architecture"
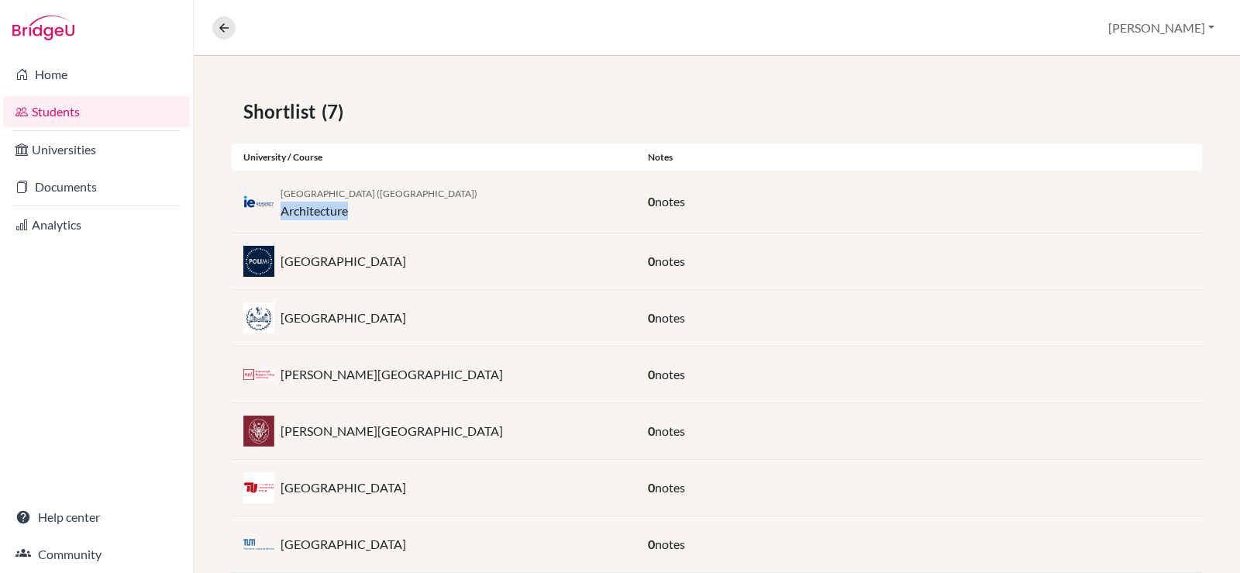
scroll to position [285, 0]
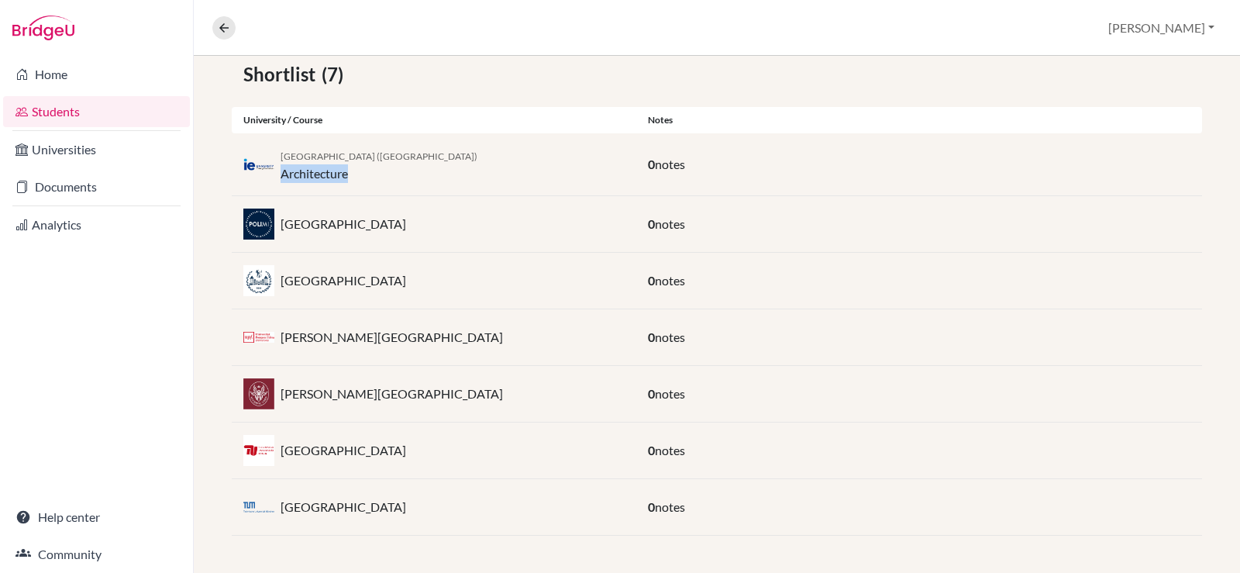
drag, startPoint x: 457, startPoint y: 455, endPoint x: 275, endPoint y: 459, distance: 182.2
click at [275, 459] on div "Technical University of Berlin" at bounding box center [434, 450] width 405 height 31
copy div "Technical University of Berlin"
drag, startPoint x: 447, startPoint y: 515, endPoint x: 281, endPoint y: 511, distance: 165.9
click at [281, 511] on div "Technical University of Munich" at bounding box center [434, 506] width 405 height 31
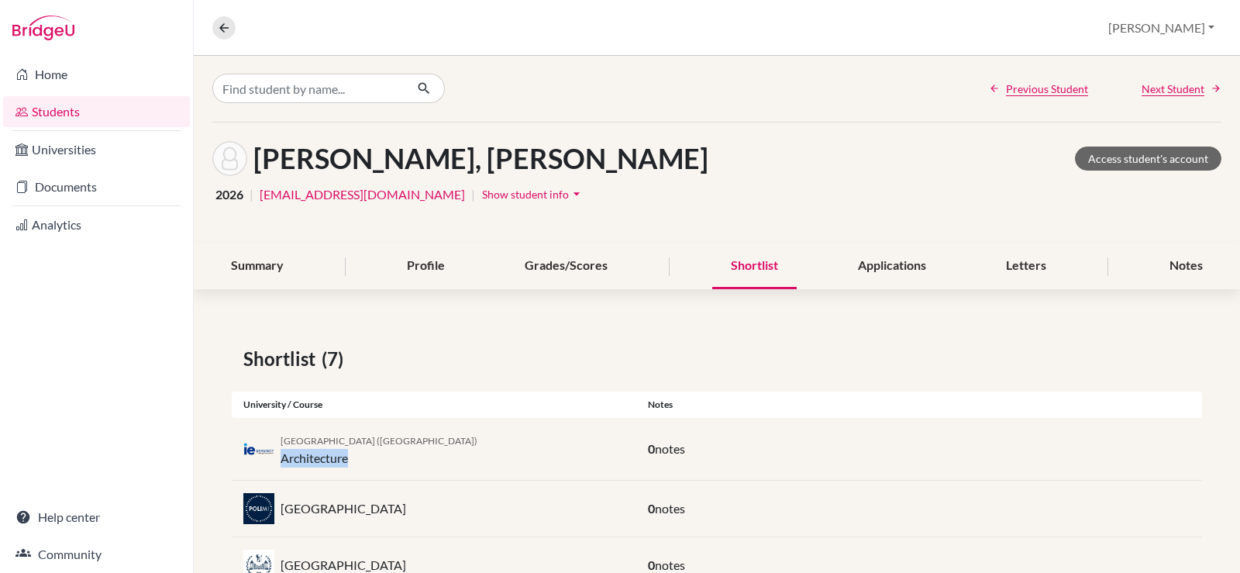
scroll to position [0, 0]
click at [1205, 26] on button "Christine" at bounding box center [1162, 27] width 120 height 29
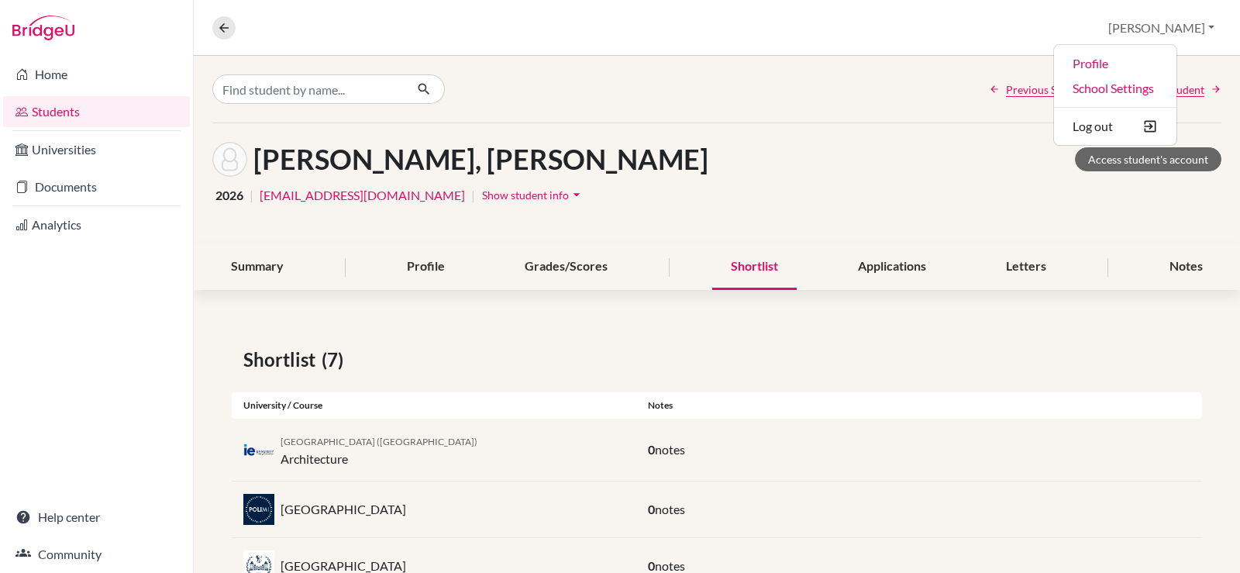
drag, startPoint x: 846, startPoint y: 16, endPoint x: 839, endPoint y: 16, distance: 7.8
click at [846, 16] on div "Overview Student details Christine Profile School Settings Log out" at bounding box center [717, 28] width 1046 height 56
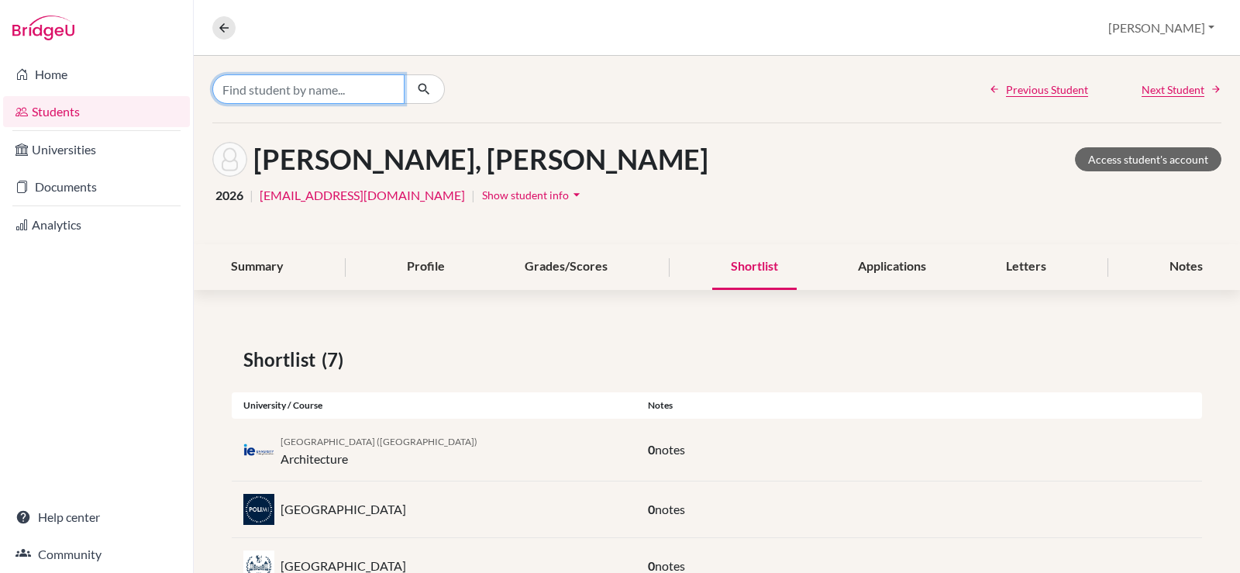
click at [233, 84] on input "Find student by name..." at bounding box center [308, 88] width 192 height 29
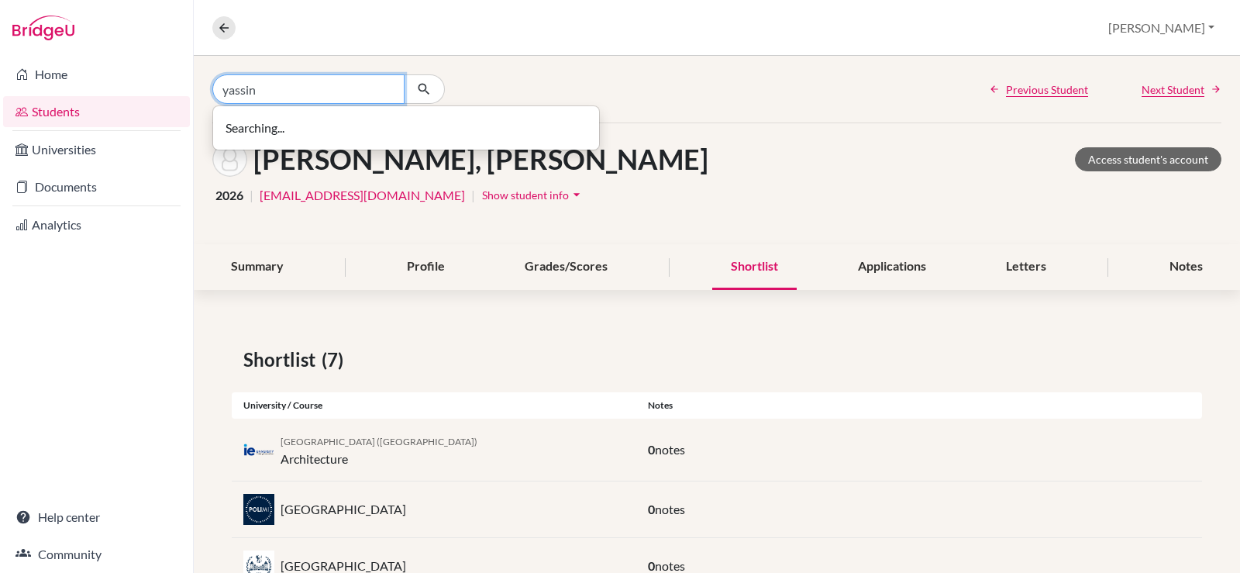
type input "yassin"
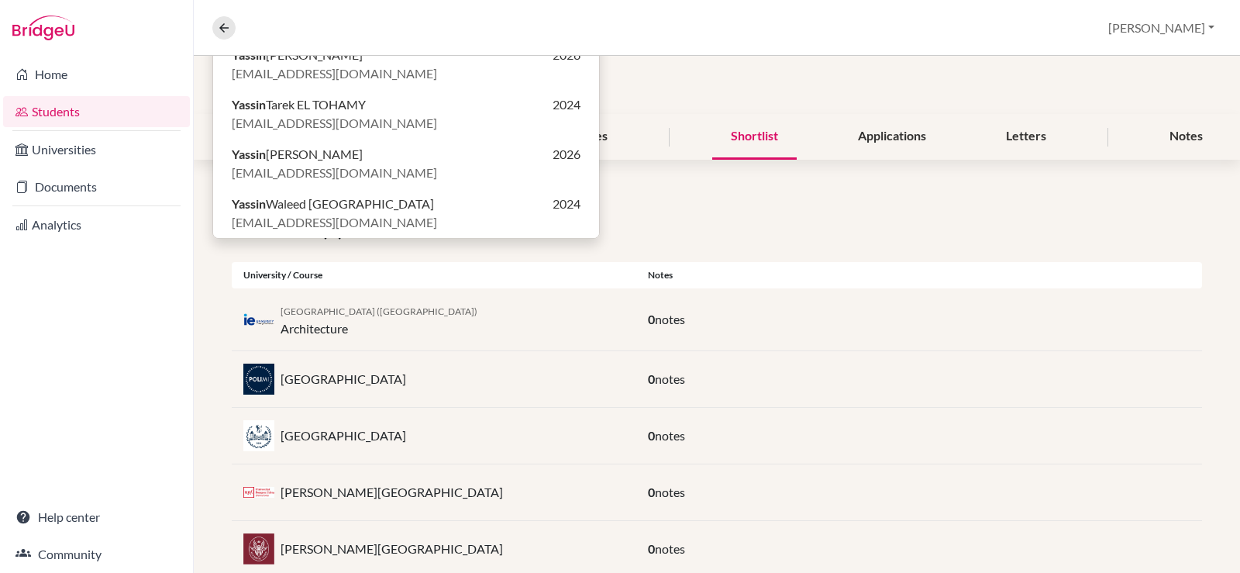
scroll to position [155, 0]
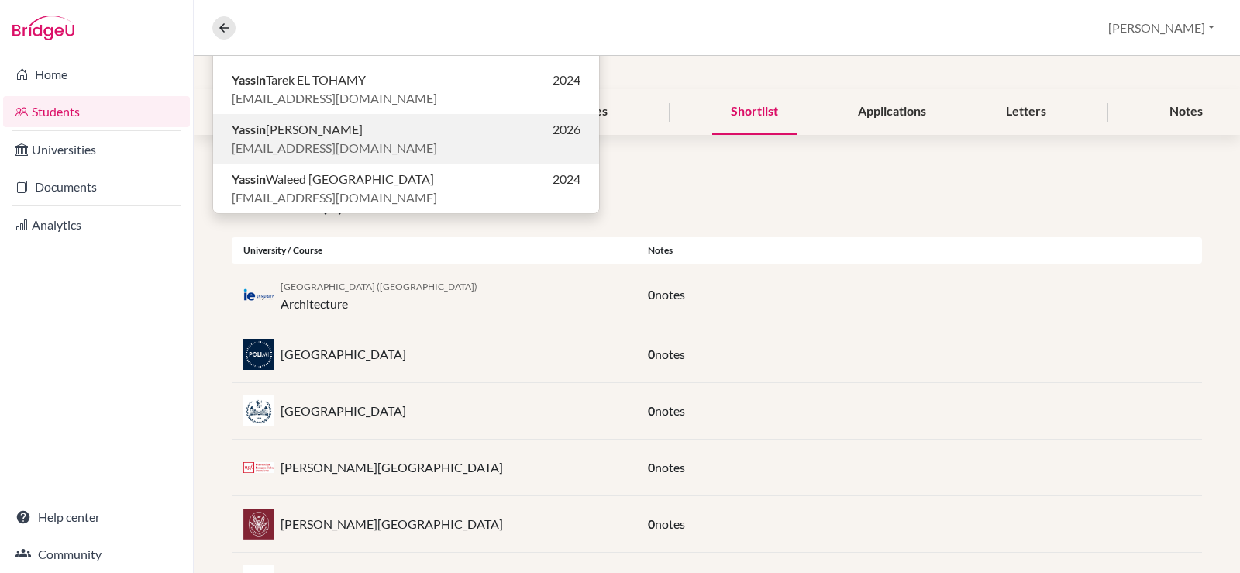
click at [382, 135] on p "Yassin Wael BAKRY 2026" at bounding box center [406, 129] width 349 height 19
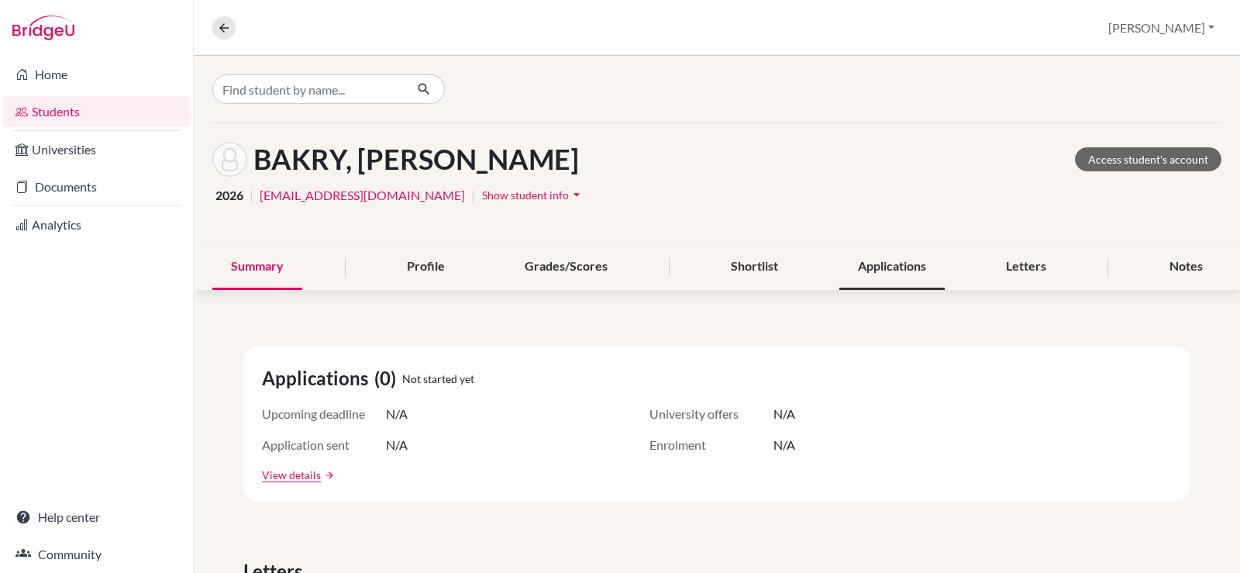
click at [915, 266] on div "Applications" at bounding box center [892, 267] width 105 height 46
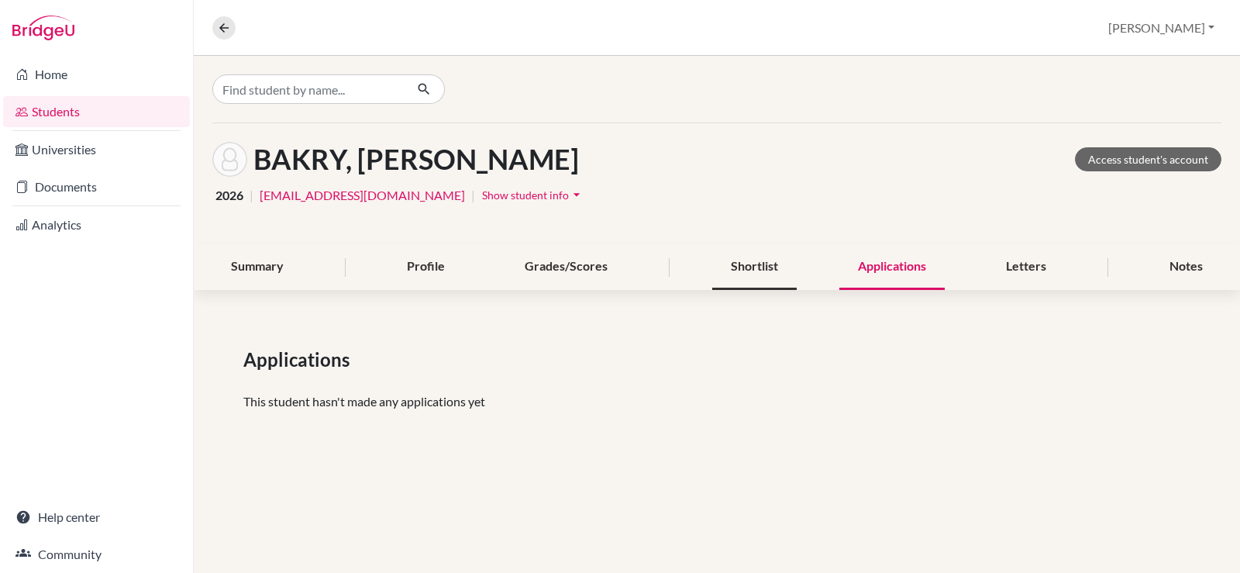
click at [754, 261] on div "Shortlist" at bounding box center [754, 267] width 84 height 46
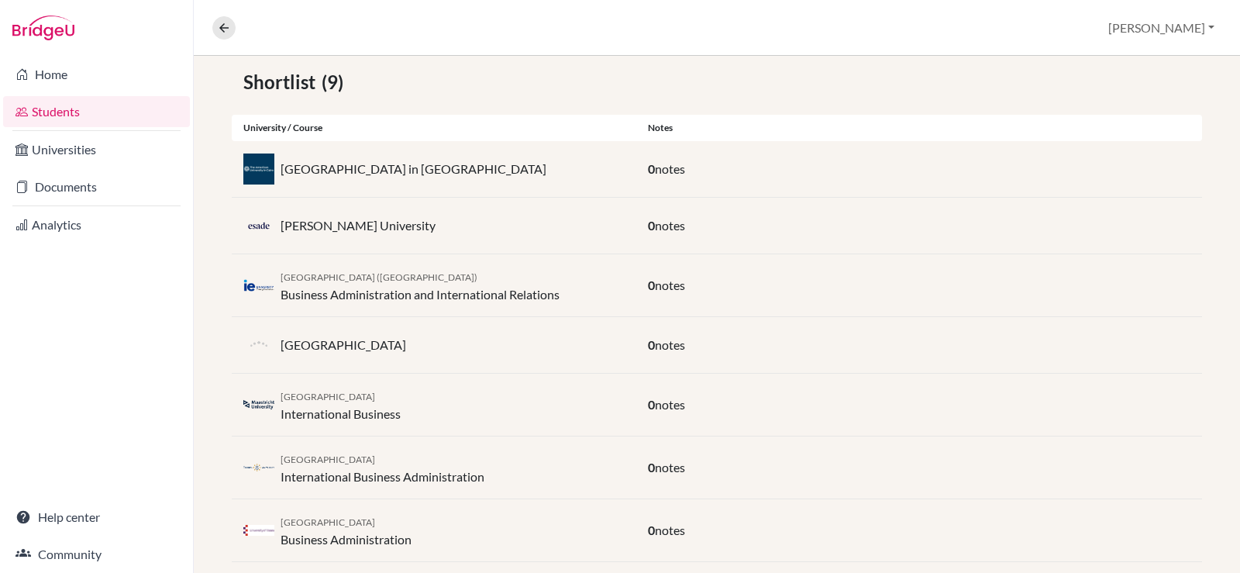
scroll to position [274, 0]
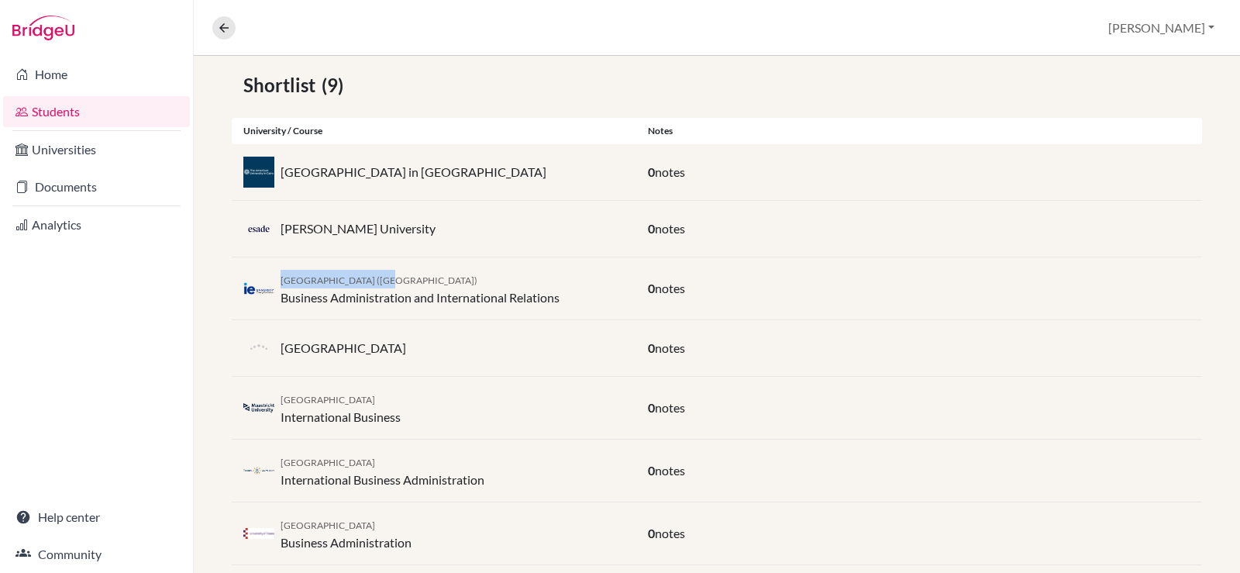
drag, startPoint x: 417, startPoint y: 278, endPoint x: 279, endPoint y: 273, distance: 138.1
click at [279, 273] on div "IE University (Madrid) Business Administration and International Relations" at bounding box center [434, 288] width 405 height 37
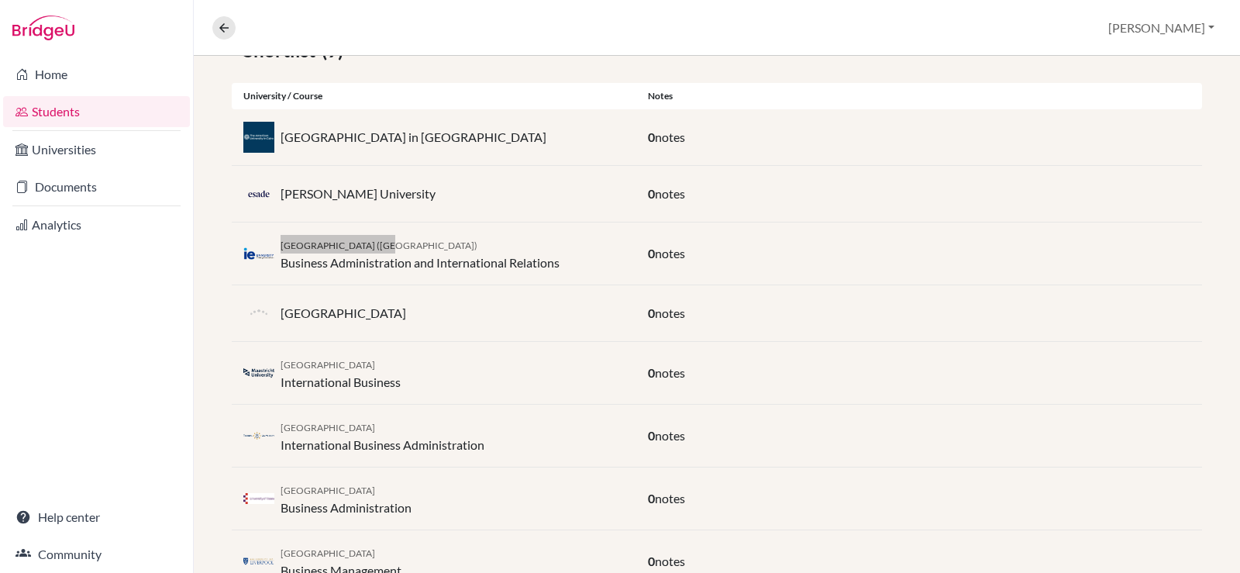
scroll to position [197, 0]
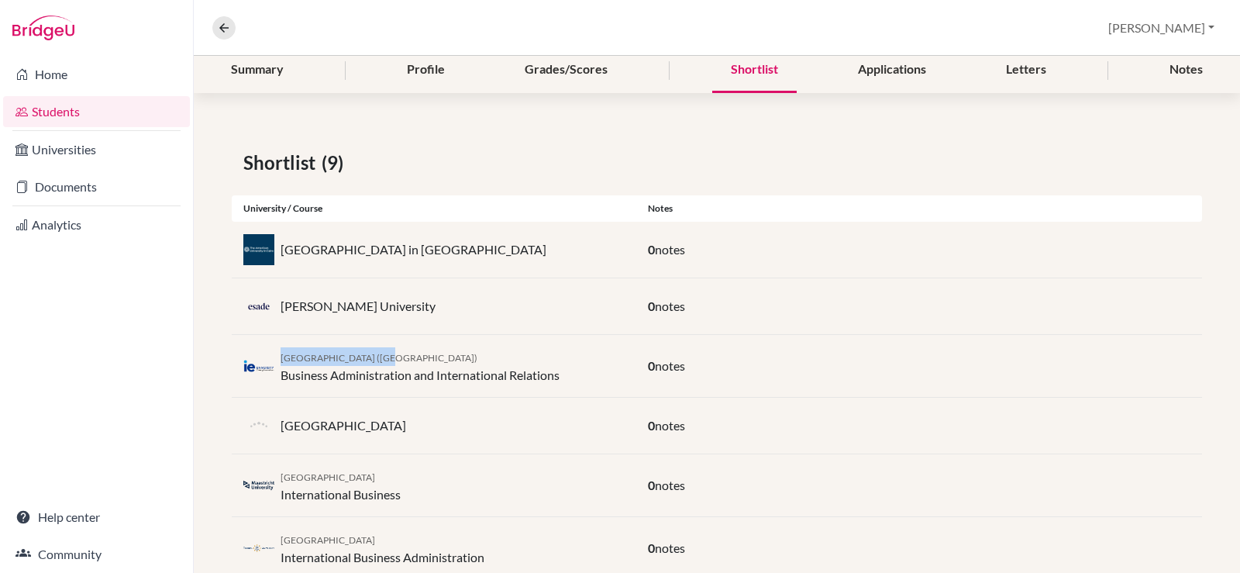
drag, startPoint x: 450, startPoint y: 308, endPoint x: 278, endPoint y: 312, distance: 171.4
click at [280, 311] on div "Esade Ramon Llull University" at bounding box center [434, 306] width 405 height 31
